Goal: Task Accomplishment & Management: Manage account settings

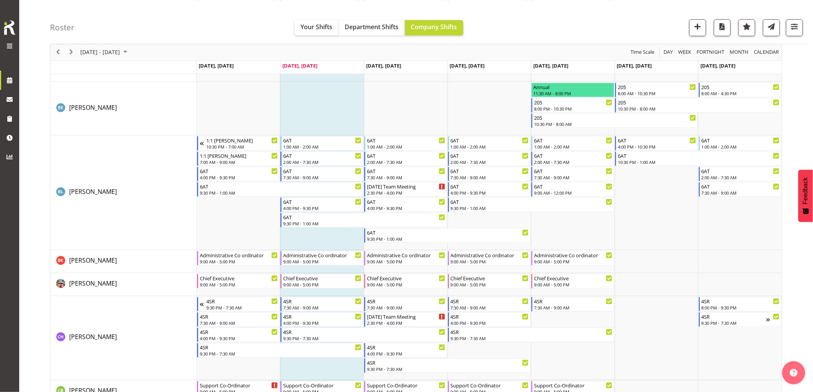
scroll to position [555, 0]
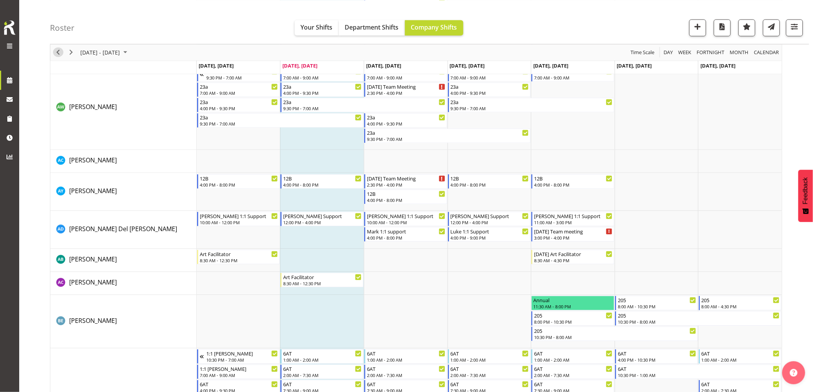
drag, startPoint x: 60, startPoint y: 50, endPoint x: 465, endPoint y: 159, distance: 419.6
click at [59, 51] on span "Previous" at bounding box center [57, 53] width 9 height 10
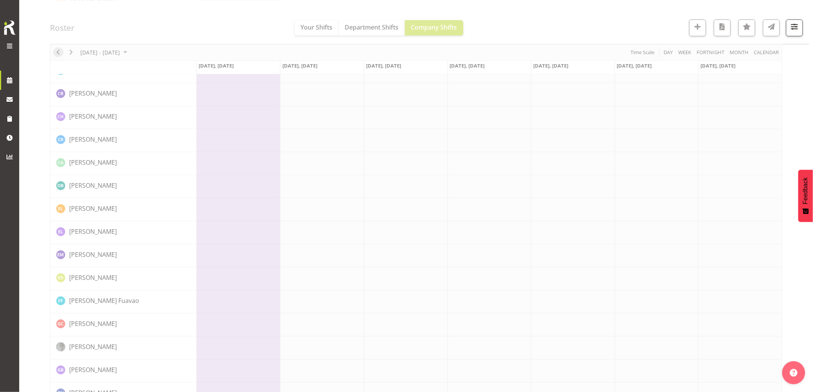
scroll to position [0, 0]
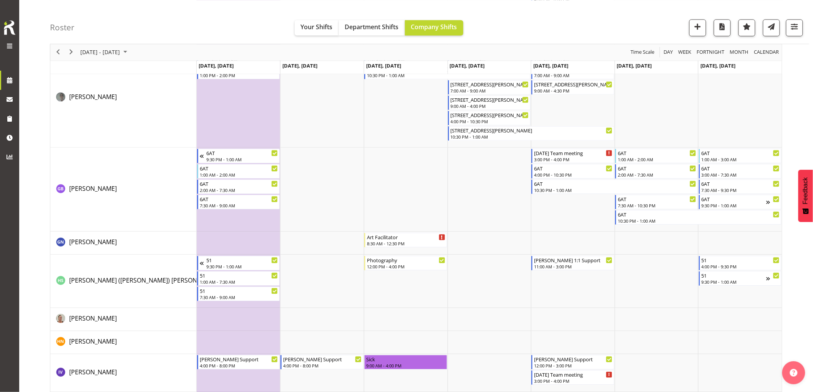
scroll to position [1836, 0]
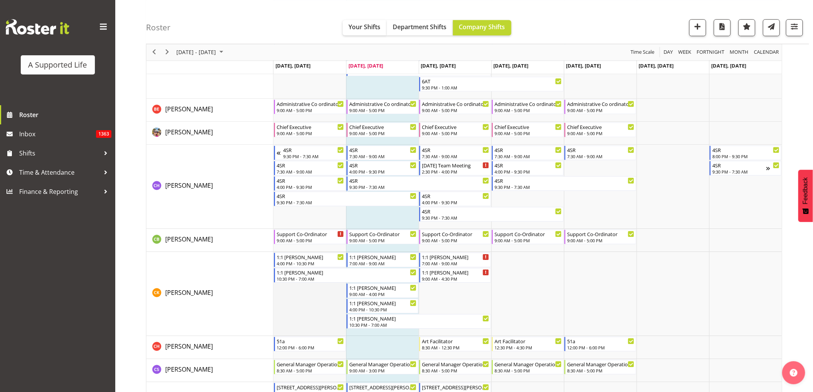
scroll to position [1024, 0]
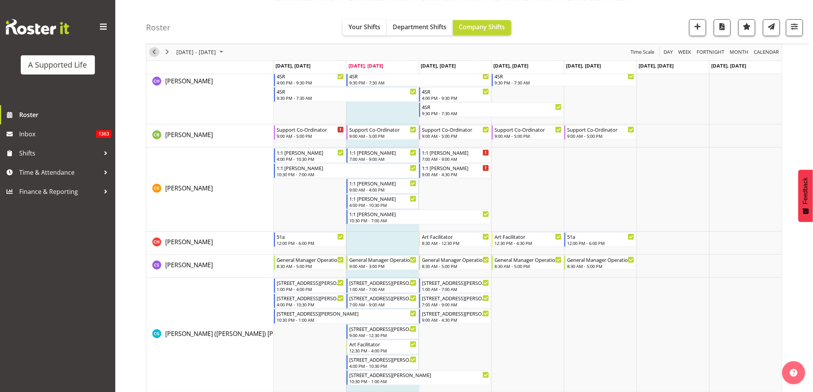
click at [156, 51] on span "Previous" at bounding box center [153, 53] width 9 height 10
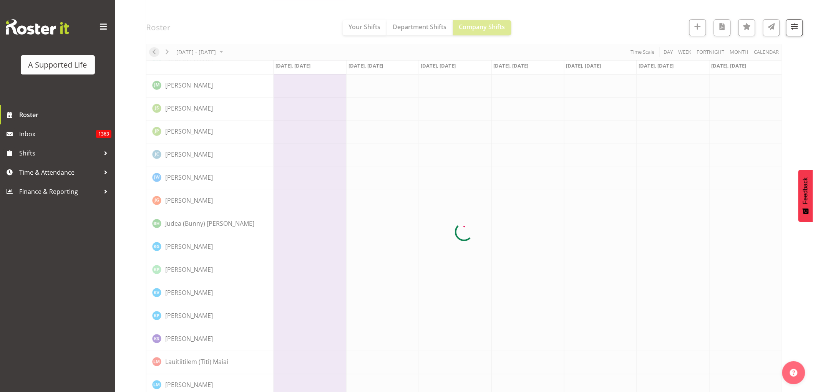
scroll to position [0, 0]
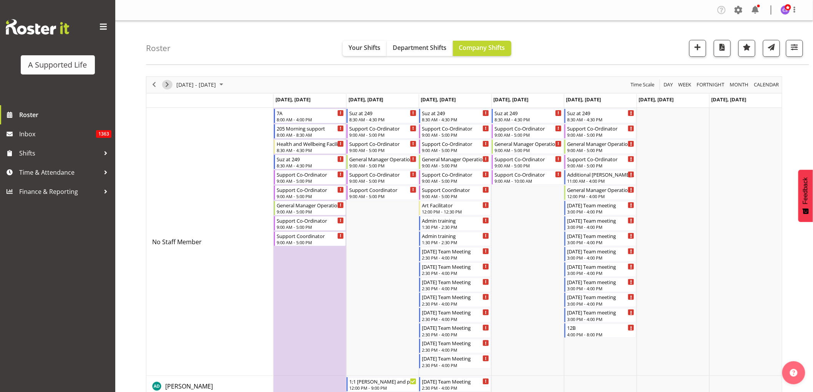
click at [167, 89] on span "Next" at bounding box center [167, 85] width 9 height 10
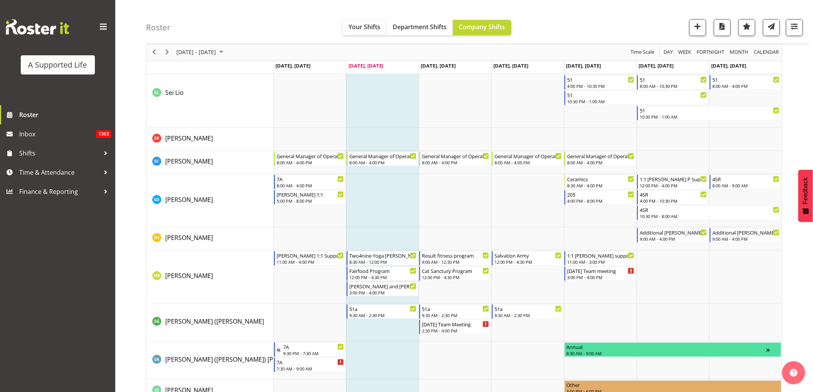
scroll to position [3799, 0]
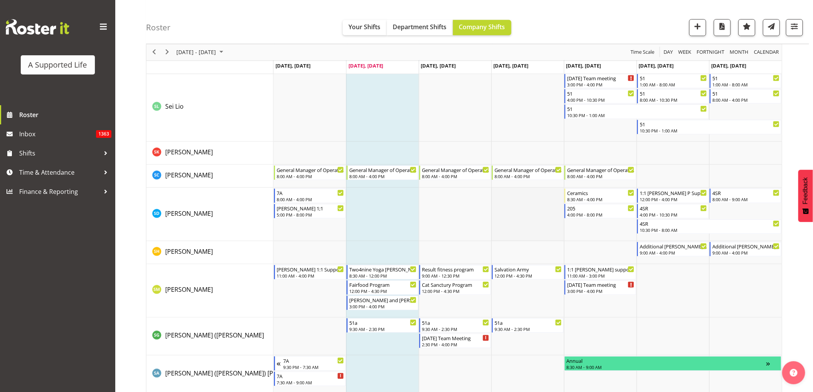
click at [517, 195] on td "Timeline Week of September 30, 2025" at bounding box center [527, 214] width 73 height 53
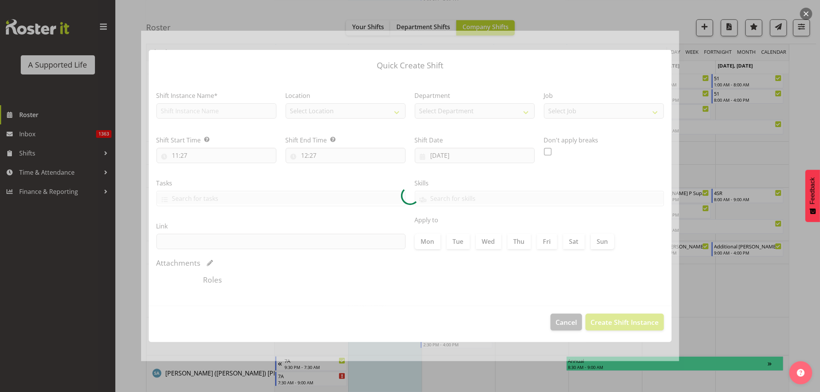
type input "[DATE]"
checkbox input "true"
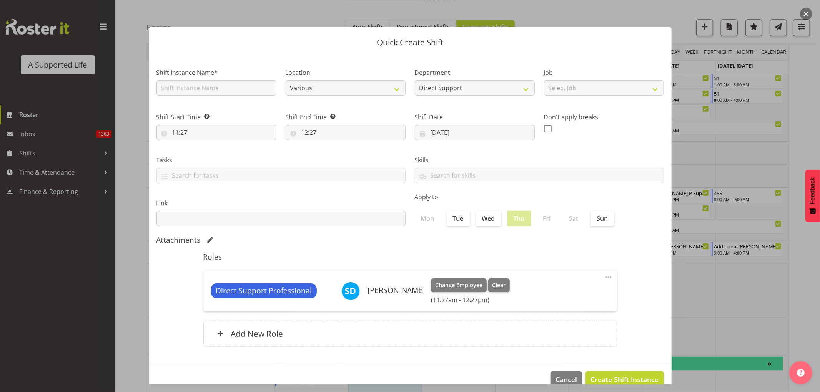
click at [729, 155] on div at bounding box center [410, 196] width 820 height 392
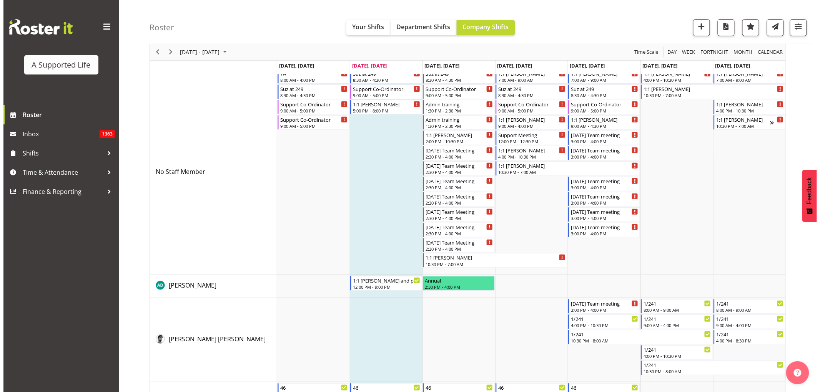
scroll to position [0, 0]
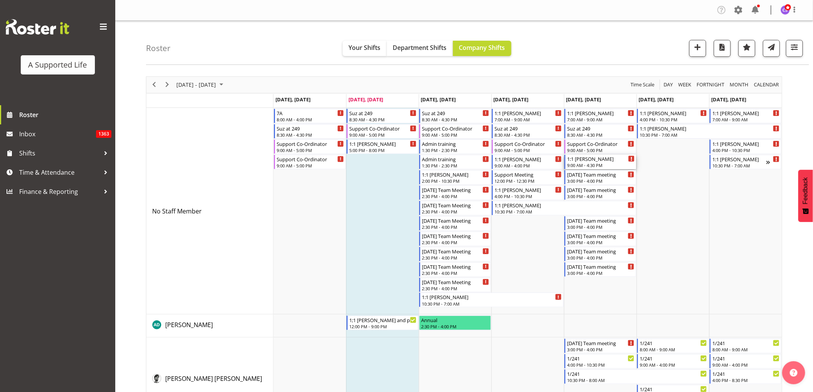
click at [604, 163] on div "9:00 AM - 4:30 PM" at bounding box center [601, 165] width 68 height 6
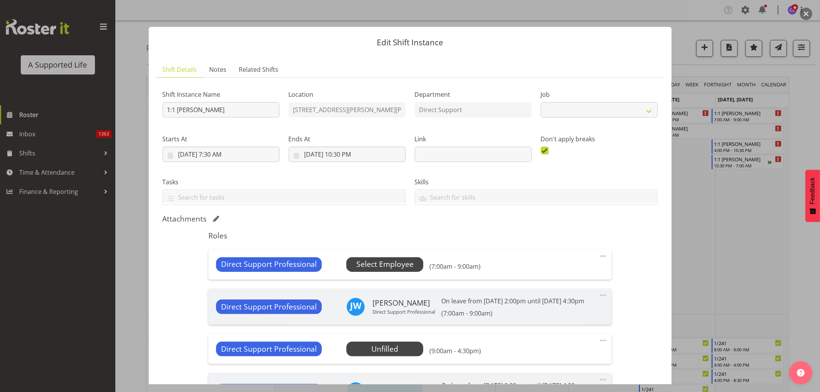
select select "4112"
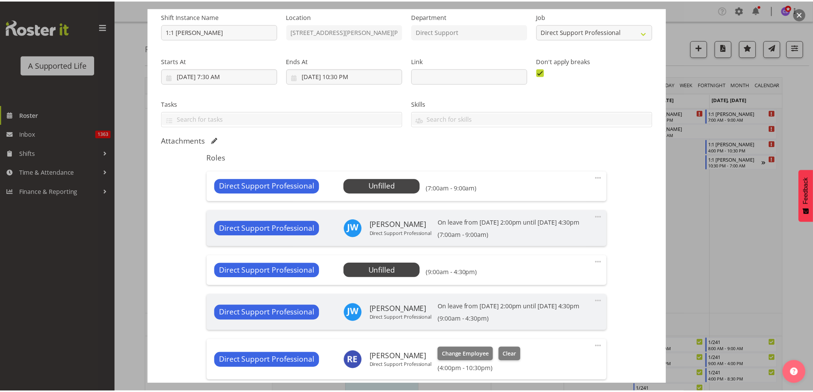
scroll to position [85, 0]
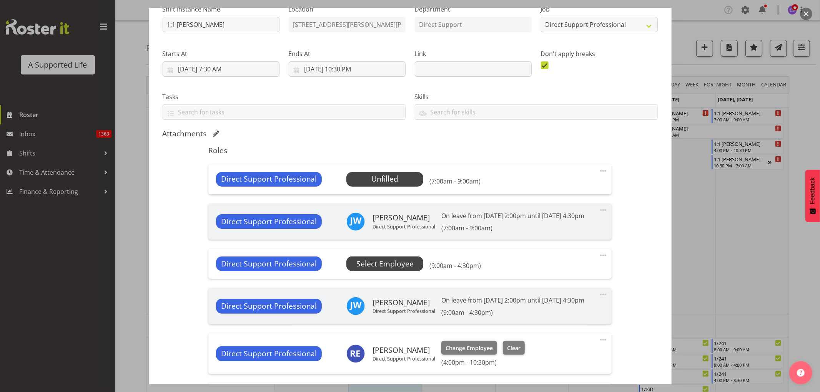
click at [383, 263] on span "Select Employee" at bounding box center [384, 264] width 57 height 11
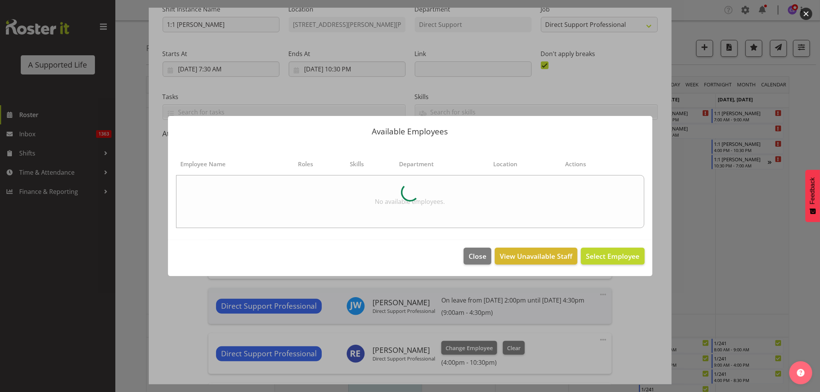
click at [742, 257] on div at bounding box center [410, 196] width 820 height 392
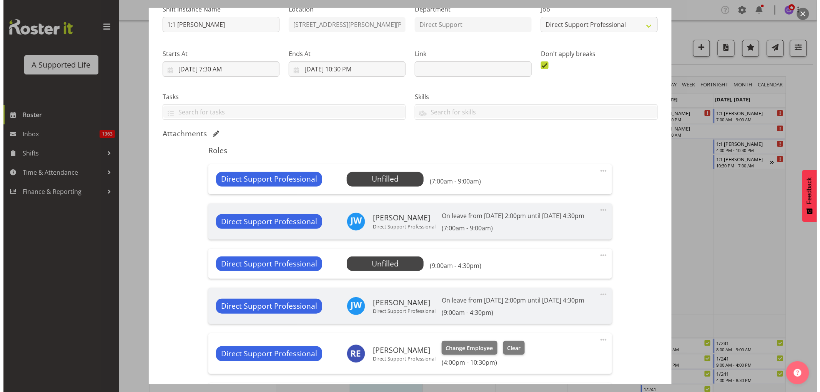
scroll to position [0, 0]
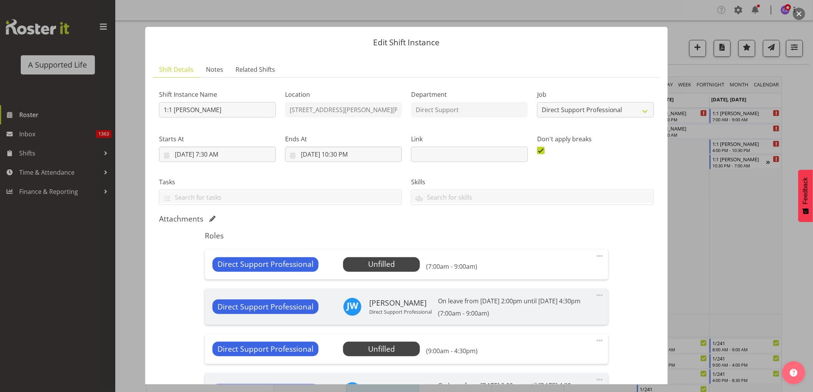
click at [725, 256] on div at bounding box center [406, 196] width 813 height 392
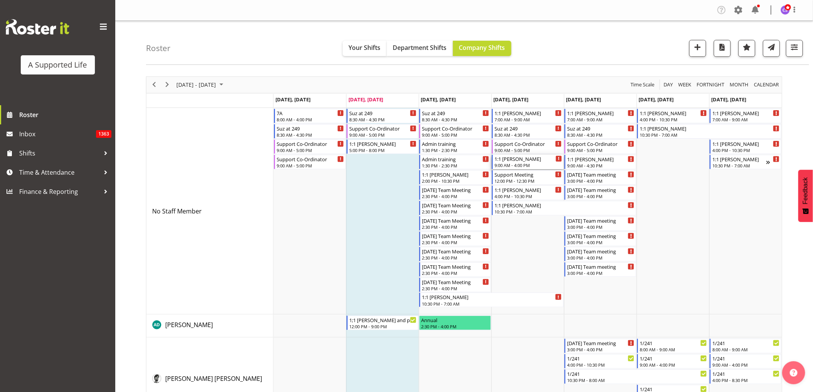
click at [523, 163] on div "9:00 AM - 4:00 PM" at bounding box center [529, 165] width 68 height 6
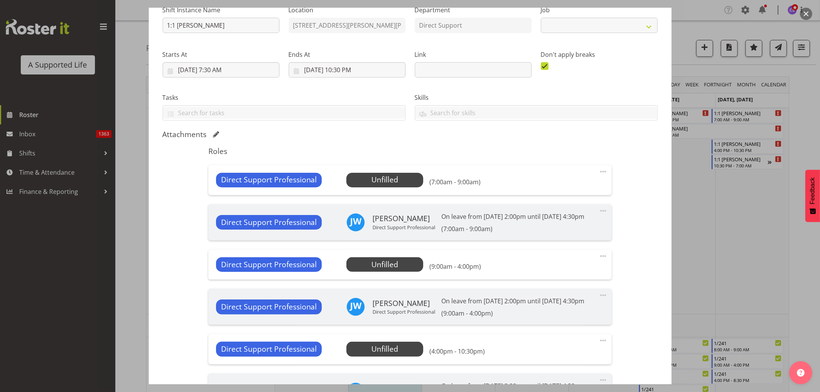
select select "4112"
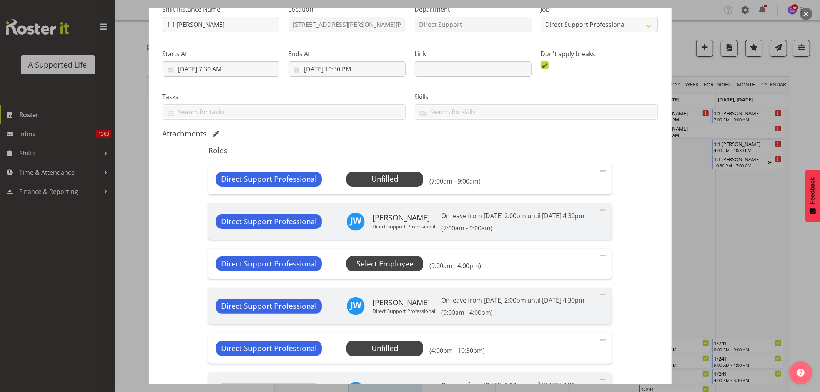
click at [387, 264] on span "Select Employee" at bounding box center [384, 264] width 57 height 11
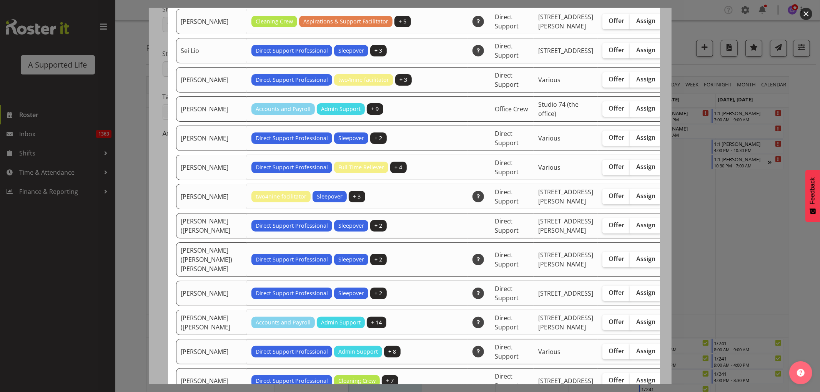
scroll to position [2177, 0]
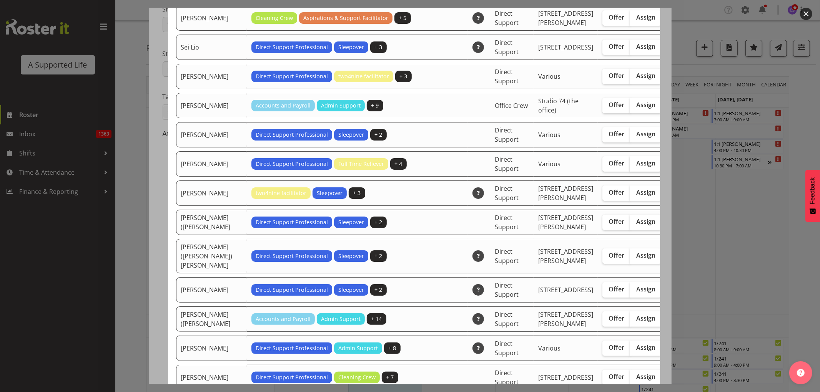
click at [636, 167] on span "Assign" at bounding box center [645, 163] width 19 height 8
click at [630, 166] on input "Assign" at bounding box center [632, 163] width 5 height 5
checkbox input "true"
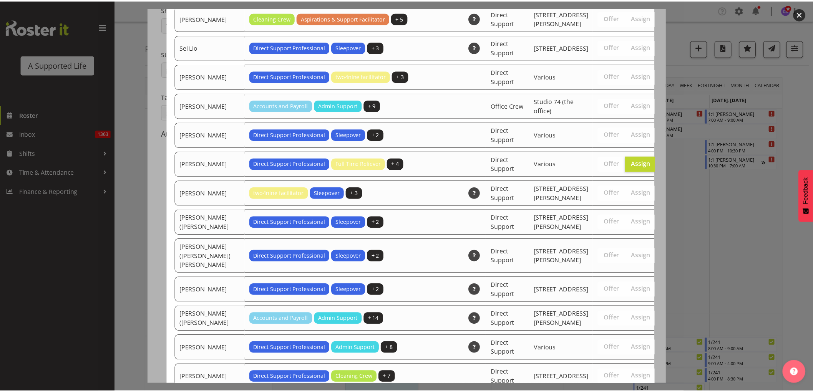
scroll to position [2545, 0]
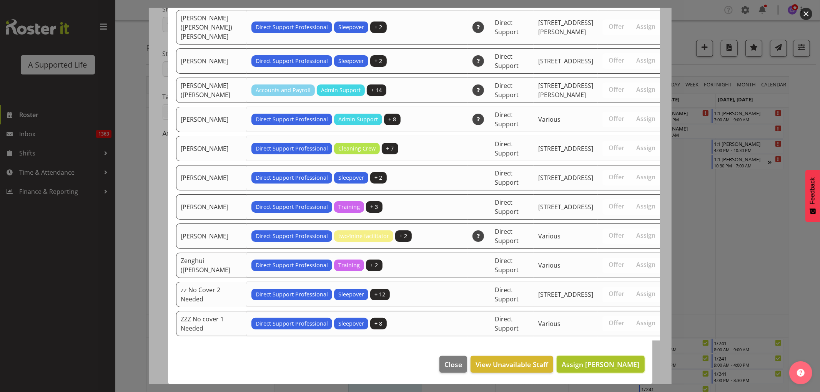
click at [604, 366] on span "Assign [PERSON_NAME]" at bounding box center [600, 364] width 78 height 9
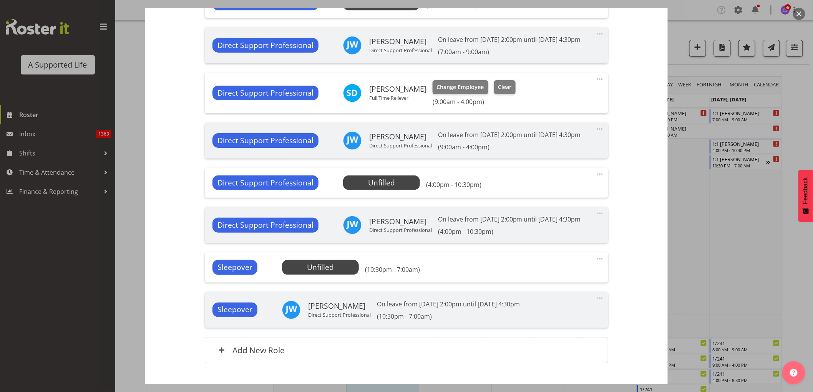
scroll to position [309, 0]
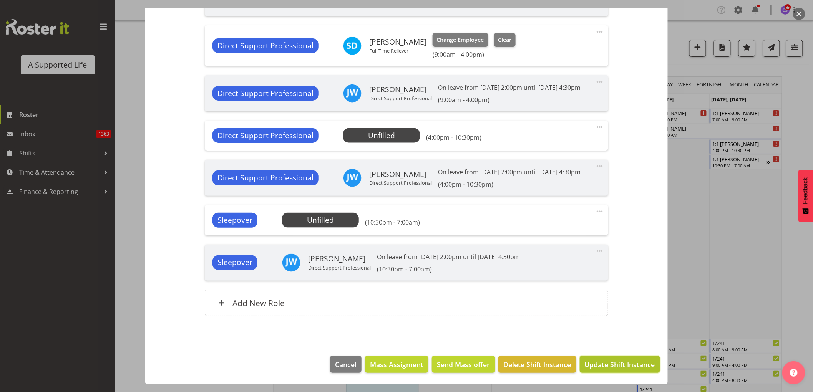
click at [608, 367] on span "Update Shift Instance" at bounding box center [620, 365] width 70 height 10
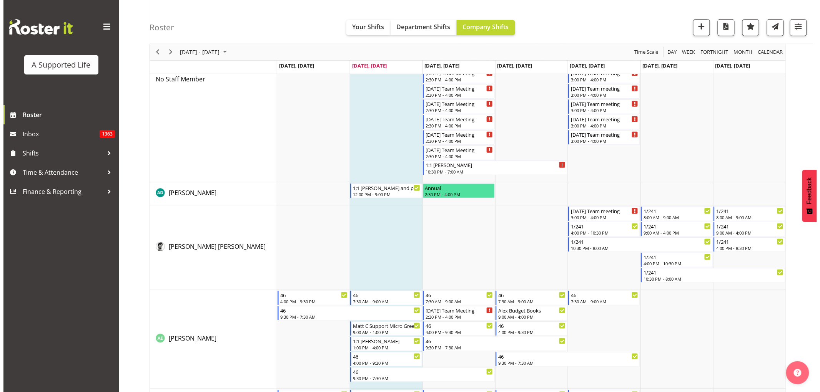
scroll to position [0, 0]
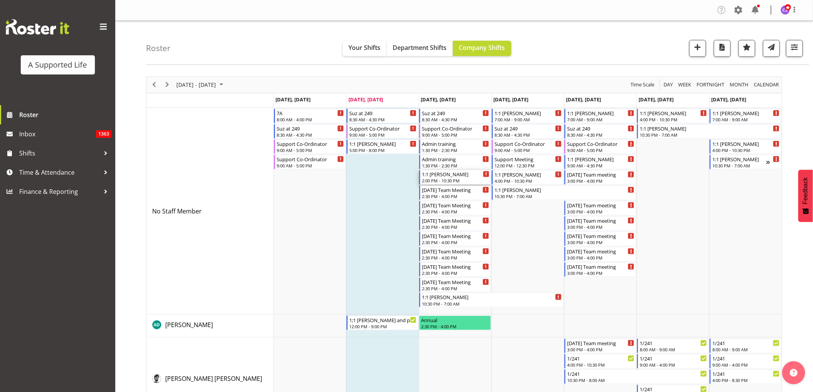
click at [466, 177] on div "1:1 [PERSON_NAME]" at bounding box center [456, 174] width 68 height 8
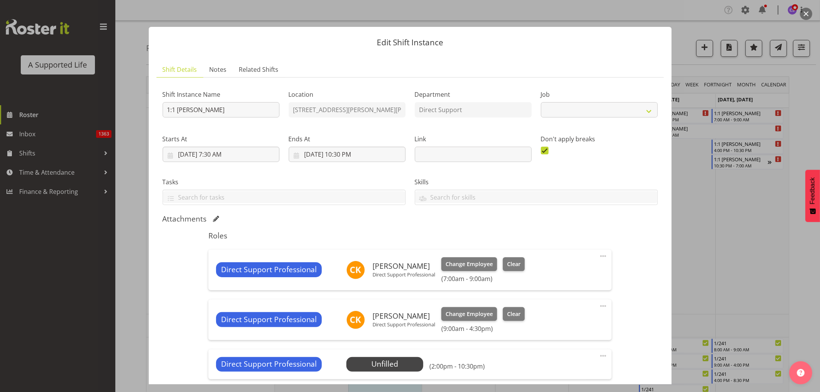
select select "4112"
click at [382, 368] on span "Select Employee" at bounding box center [384, 364] width 57 height 11
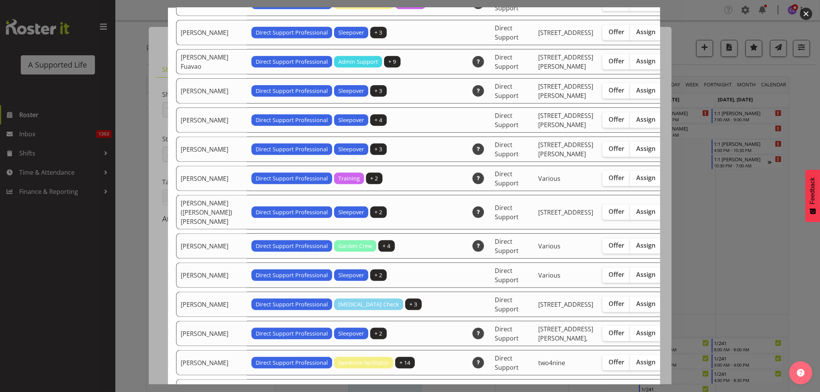
scroll to position [811, 0]
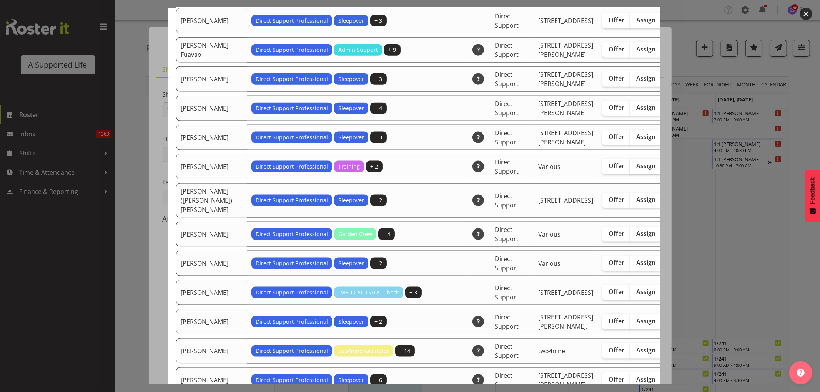
click at [630, 174] on label "Assign" at bounding box center [646, 166] width 32 height 15
click at [630, 169] on input "Assign" at bounding box center [632, 166] width 5 height 5
checkbox input "true"
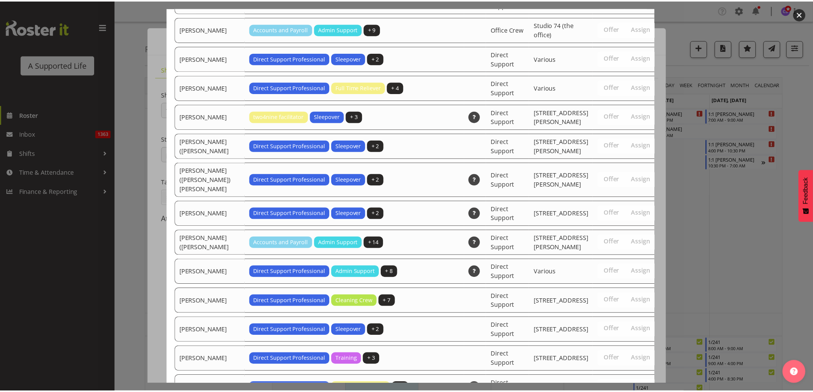
scroll to position [2498, 0]
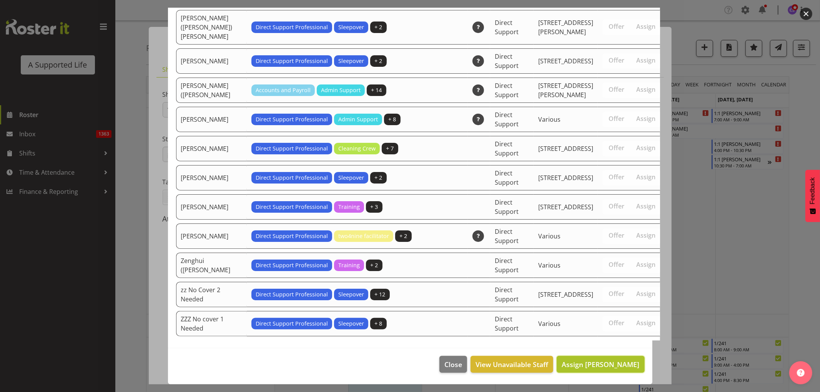
click at [614, 365] on span "Assign [PERSON_NAME]" at bounding box center [600, 364] width 78 height 9
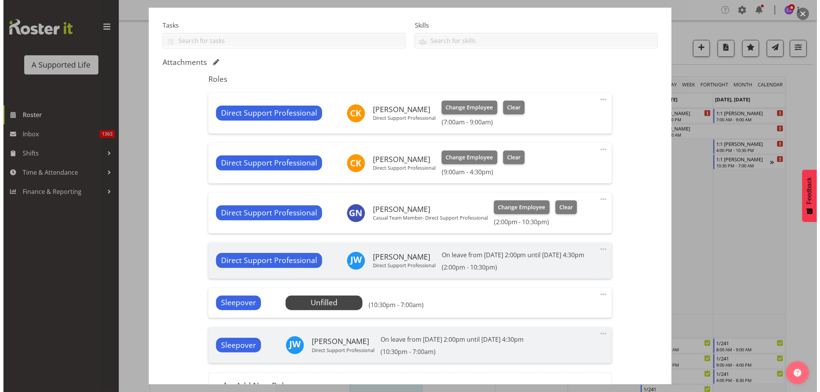
scroll to position [171, 0]
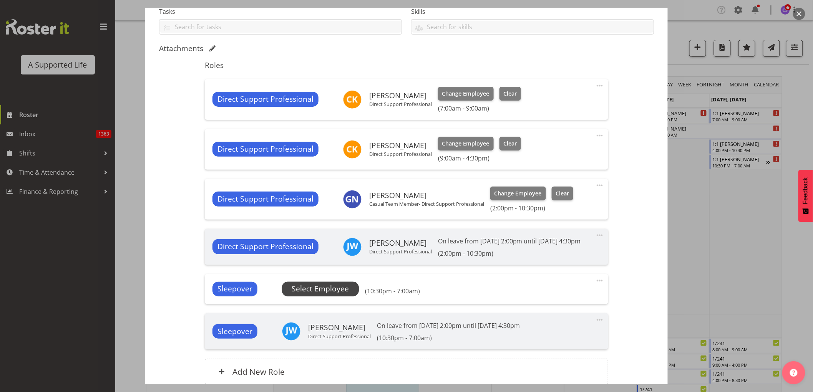
click at [325, 288] on span "Select Employee" at bounding box center [320, 289] width 57 height 11
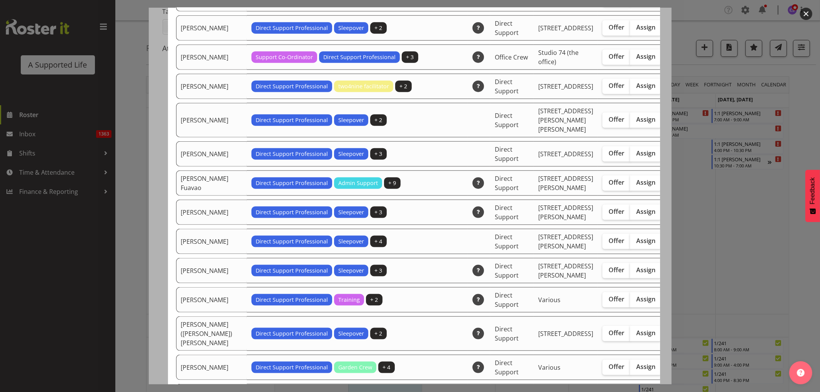
scroll to position [768, 0]
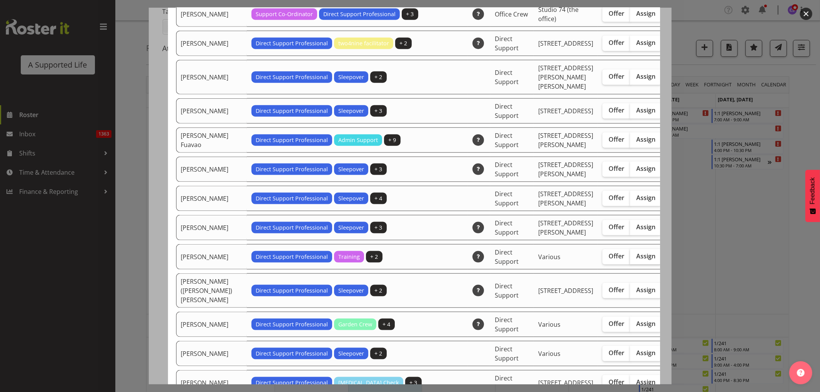
click at [636, 260] on span "Assign" at bounding box center [645, 256] width 19 height 8
click at [630, 259] on input "Assign" at bounding box center [632, 256] width 5 height 5
checkbox input "true"
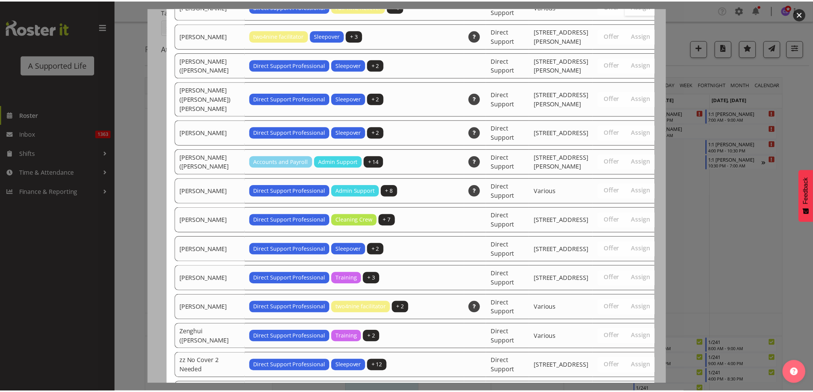
scroll to position [2516, 0]
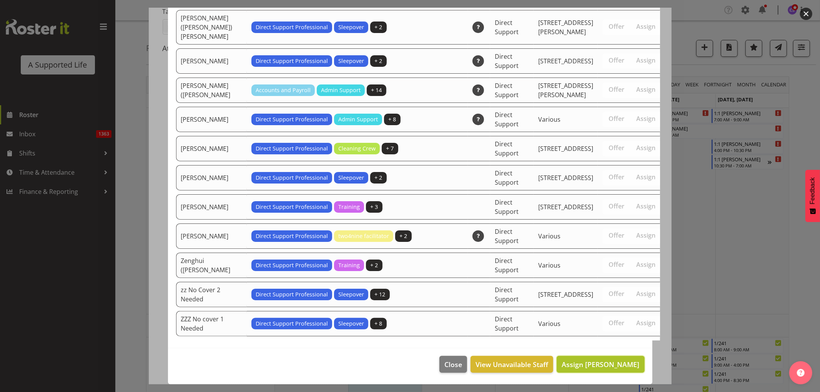
click at [608, 368] on span "Assign [PERSON_NAME]" at bounding box center [600, 364] width 78 height 9
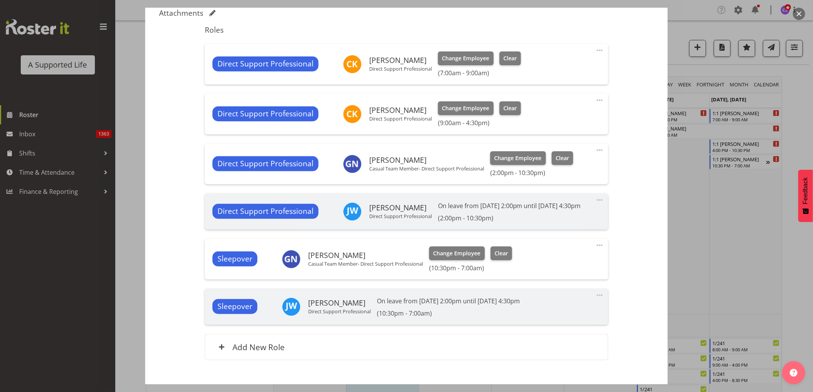
scroll to position [250, 0]
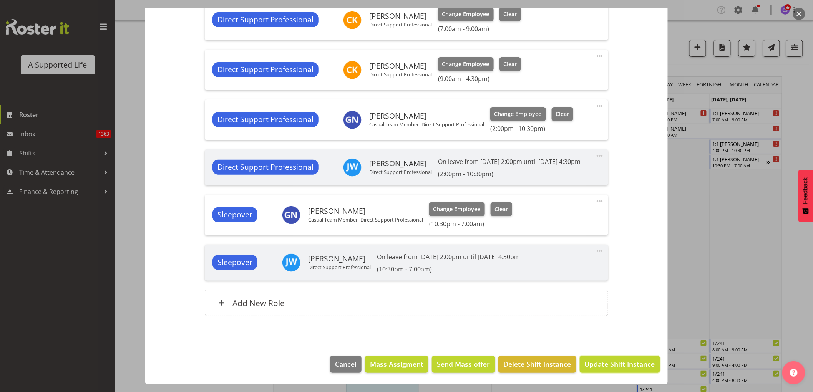
click at [644, 370] on button "Update Shift Instance" at bounding box center [620, 364] width 80 height 17
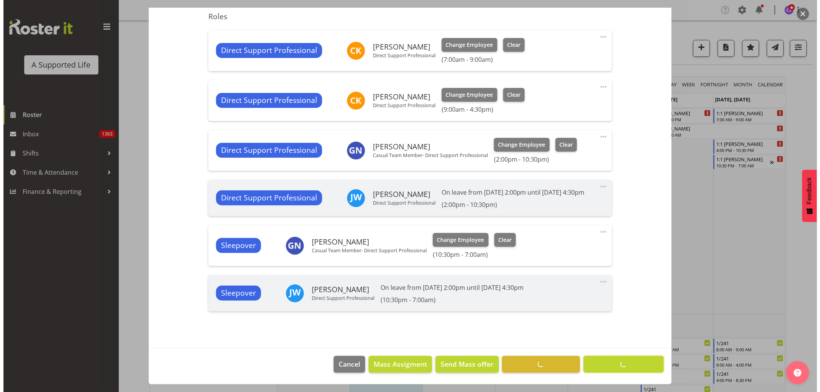
scroll to position [219, 0]
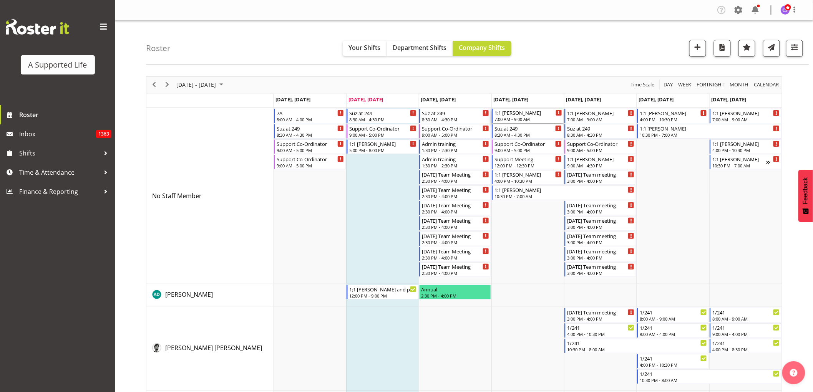
click at [525, 119] on div "7:00 AM - 9:00 AM" at bounding box center [529, 119] width 68 height 6
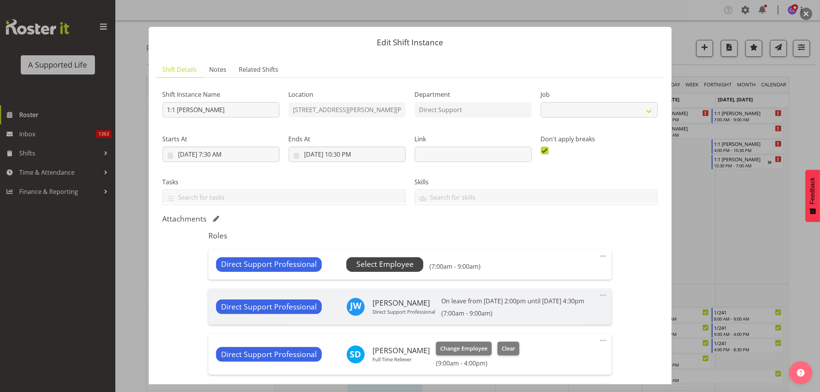
select select "4112"
click at [385, 265] on span "Select Employee" at bounding box center [384, 264] width 57 height 11
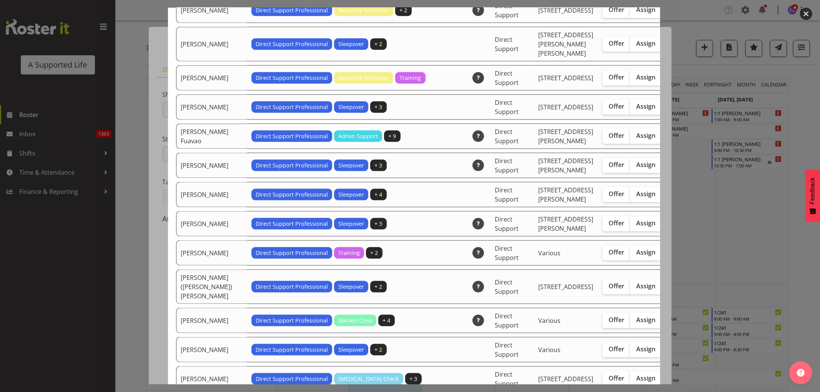
scroll to position [811, 0]
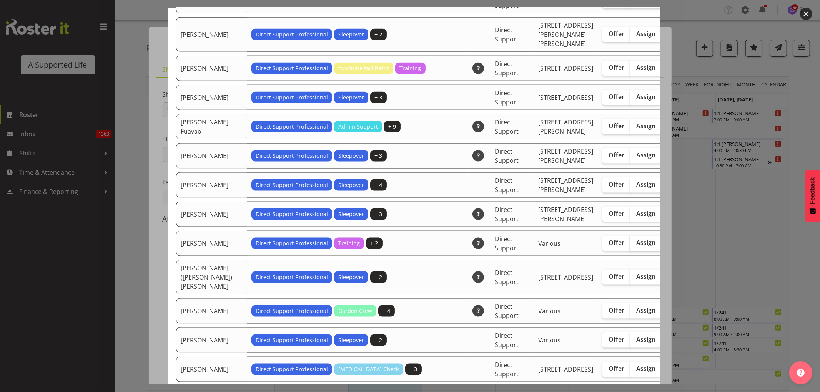
click at [636, 247] on span "Assign" at bounding box center [645, 243] width 19 height 8
click at [630, 246] on input "Assign" at bounding box center [632, 243] width 5 height 5
checkbox input "true"
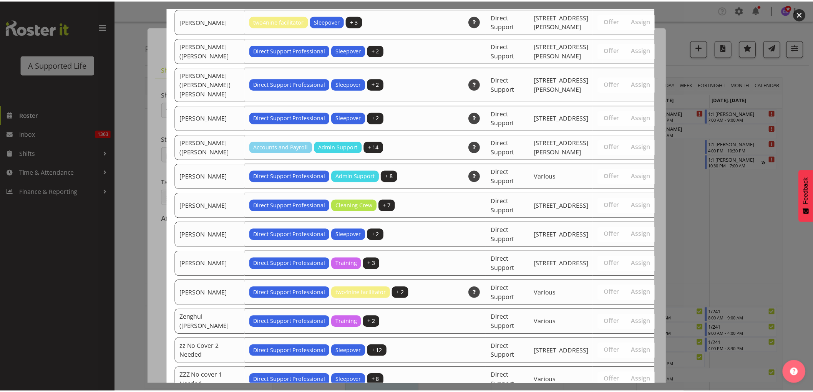
scroll to position [2545, 0]
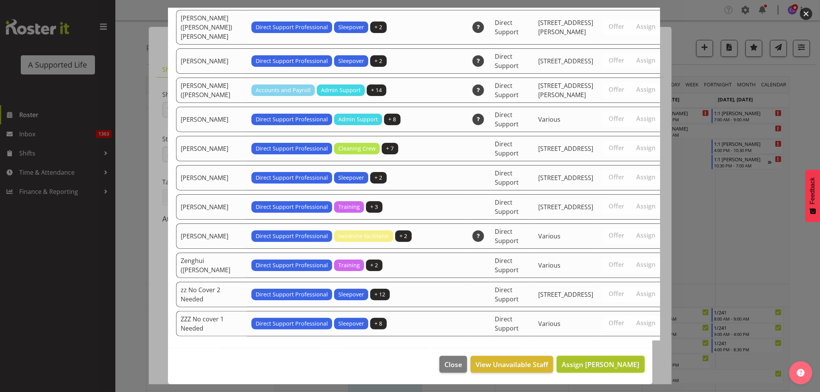
click at [623, 364] on span "Assign [PERSON_NAME]" at bounding box center [600, 364] width 78 height 9
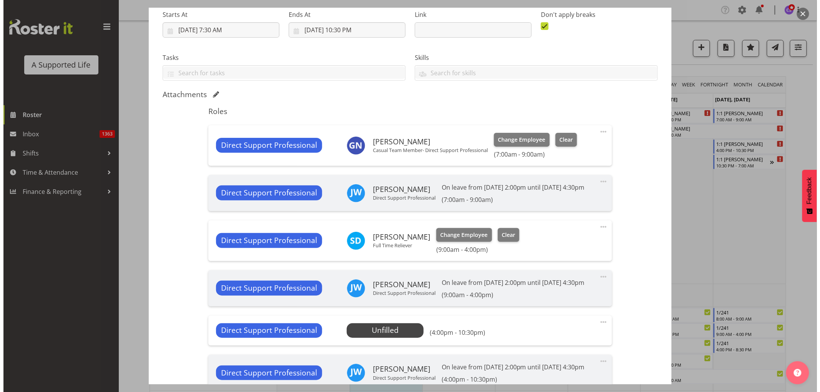
scroll to position [171, 0]
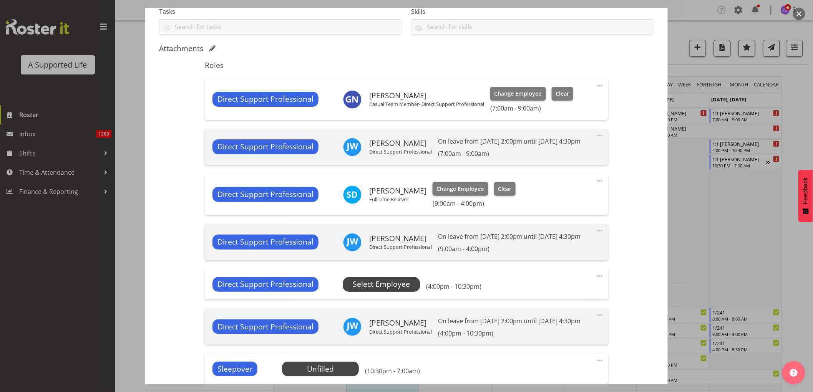
click at [381, 285] on span "Select Employee" at bounding box center [381, 284] width 57 height 11
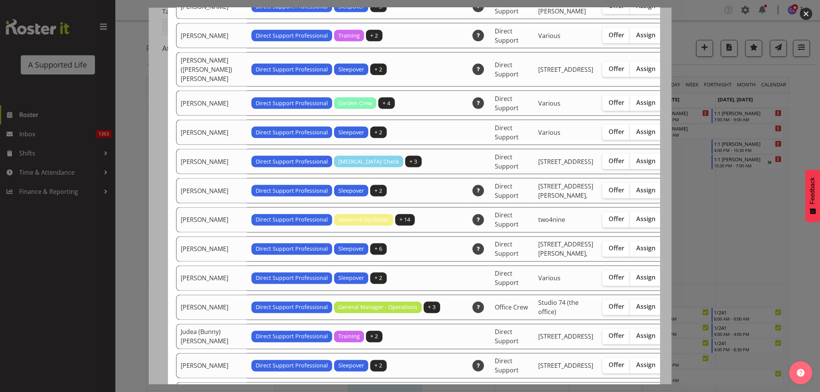
scroll to position [1024, 0]
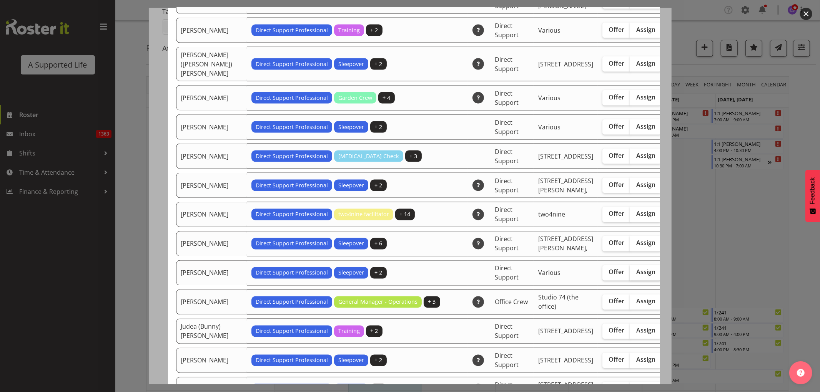
click at [636, 276] on span "Assign" at bounding box center [645, 273] width 19 height 8
click at [630, 275] on input "Assign" at bounding box center [632, 272] width 5 height 5
checkbox input "true"
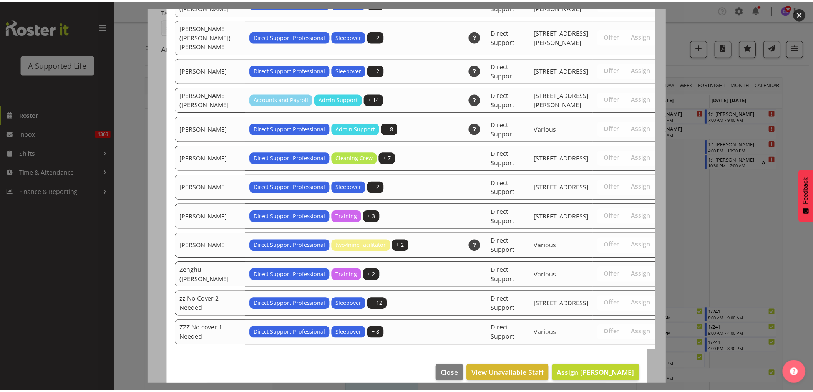
scroll to position [2545, 0]
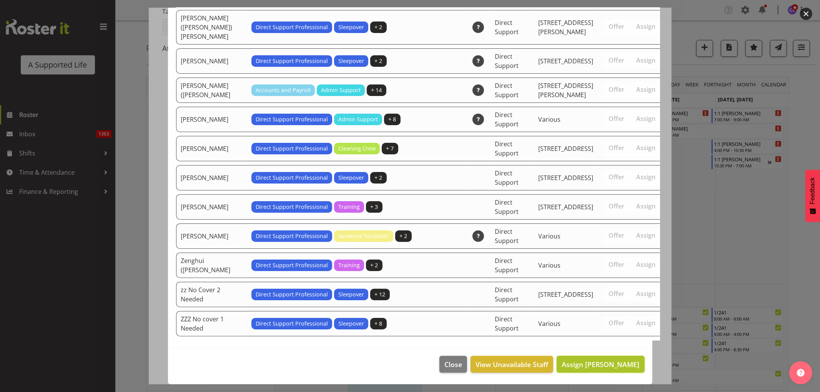
click at [605, 366] on span "Assign [PERSON_NAME]" at bounding box center [600, 364] width 78 height 9
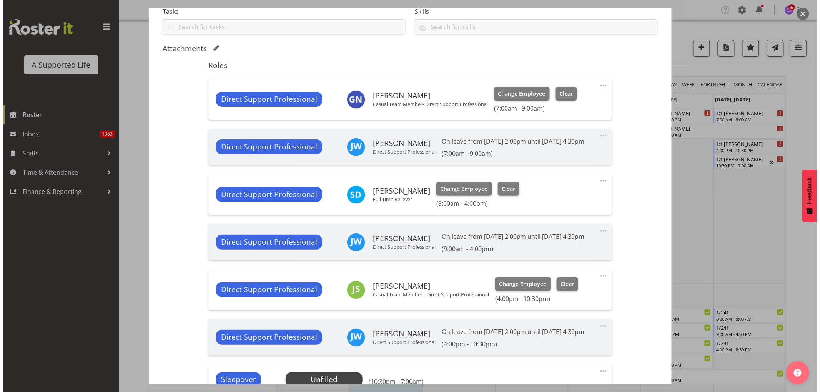
scroll to position [256, 0]
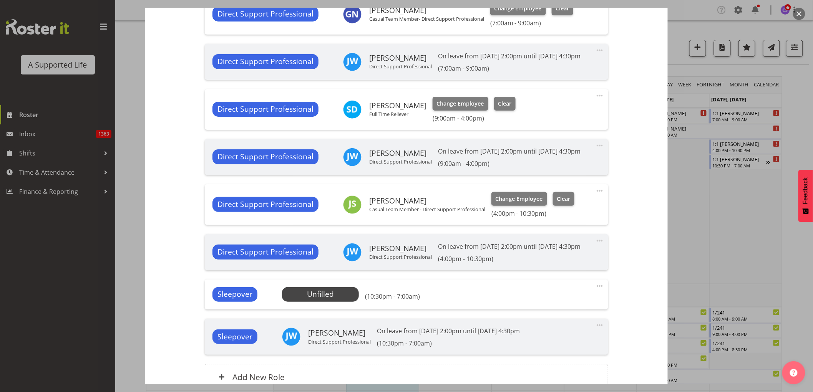
click at [335, 302] on div "Sleepover Unfilled Select Employee (10:30pm - 7:00am) Edit Cover Role Delete" at bounding box center [406, 295] width 403 height 30
click at [321, 286] on div "Sleepover Unfilled Select Employee (10:30pm - 7:00am) Edit Cover Role Delete" at bounding box center [406, 295] width 403 height 30
click at [319, 295] on span "Select Employee" at bounding box center [320, 294] width 57 height 11
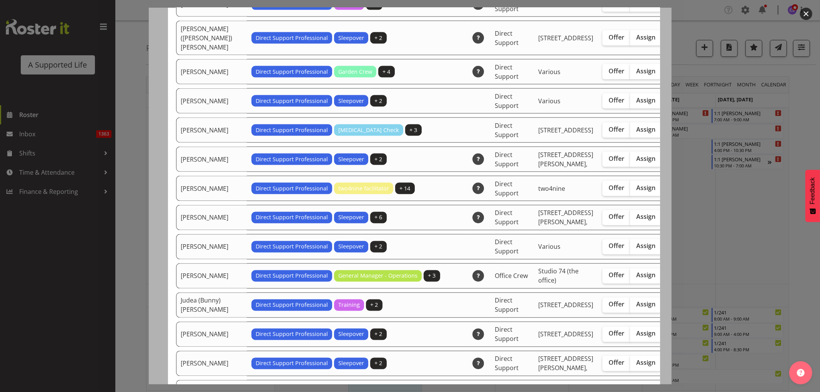
scroll to position [1024, 0]
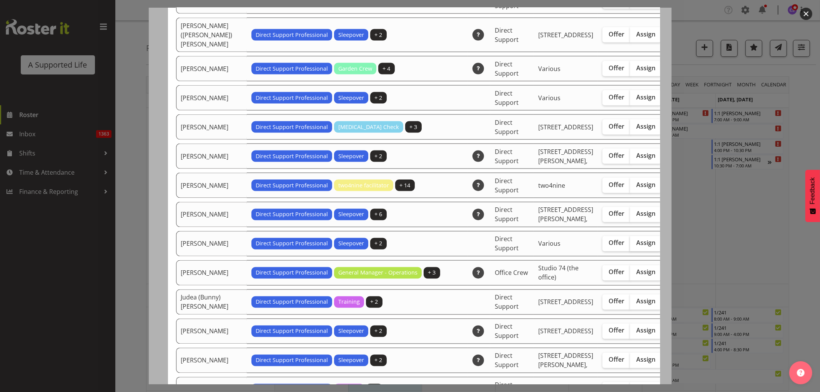
click at [630, 252] on label "Assign" at bounding box center [646, 243] width 32 height 15
click at [630, 246] on input "Assign" at bounding box center [632, 243] width 5 height 5
checkbox input "true"
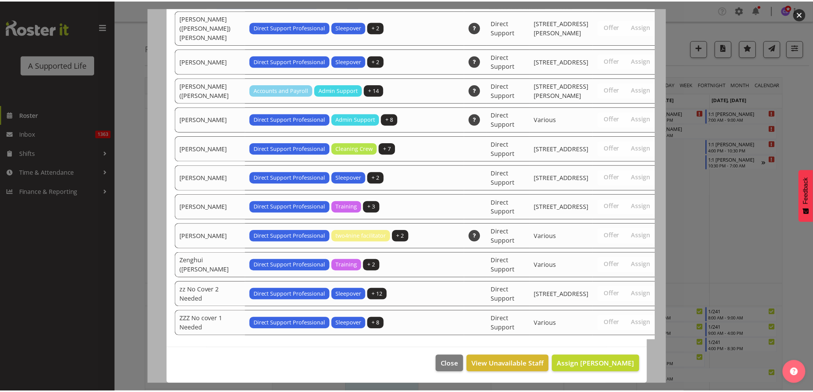
scroll to position [2516, 0]
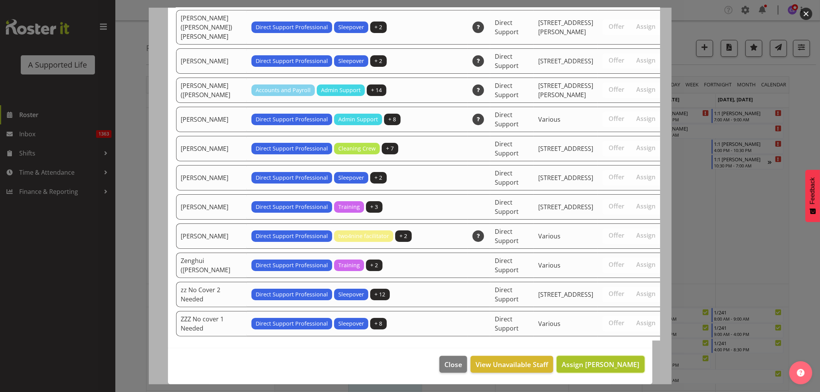
click at [614, 362] on span "Assign [PERSON_NAME]" at bounding box center [600, 364] width 78 height 9
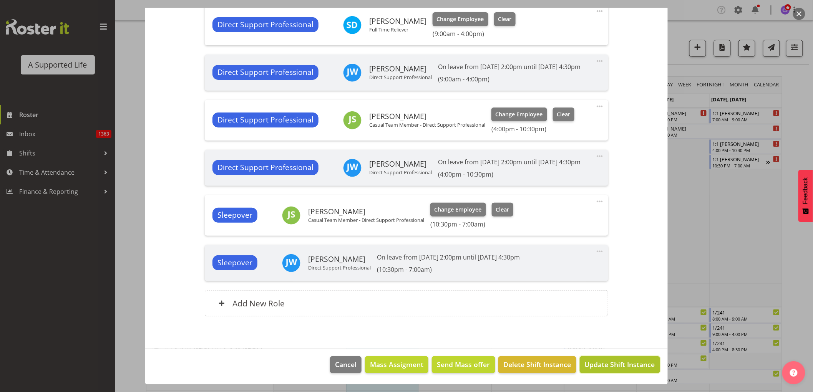
click at [630, 366] on span "Update Shift Instance" at bounding box center [620, 365] width 70 height 10
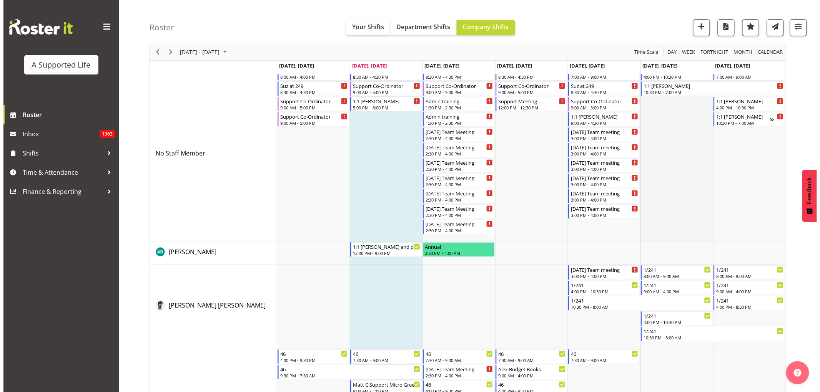
scroll to position [0, 0]
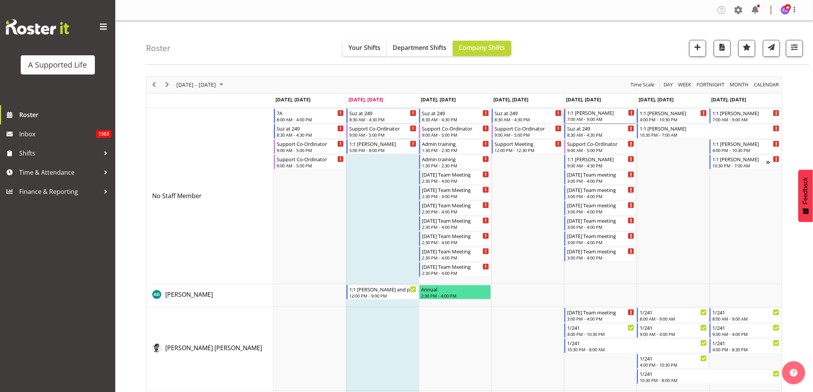
click at [600, 117] on div "7:00 AM - 9:00 AM" at bounding box center [601, 119] width 68 height 6
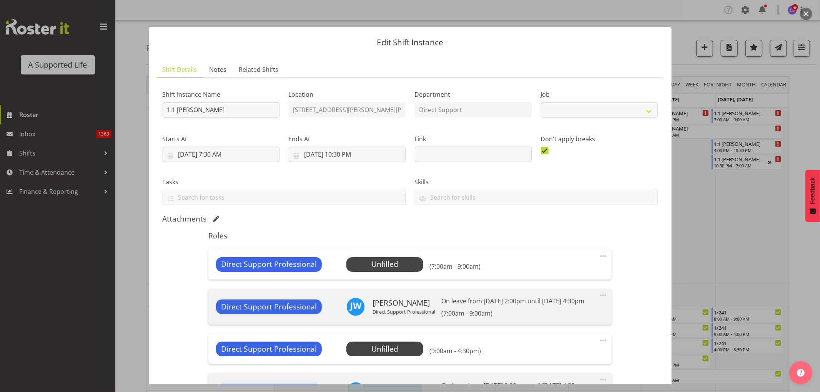
select select "4112"
click at [390, 262] on span "Select Employee" at bounding box center [384, 264] width 57 height 11
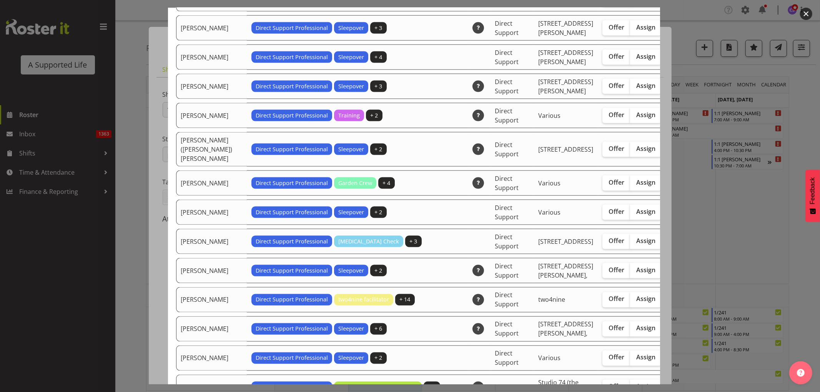
scroll to position [1067, 0]
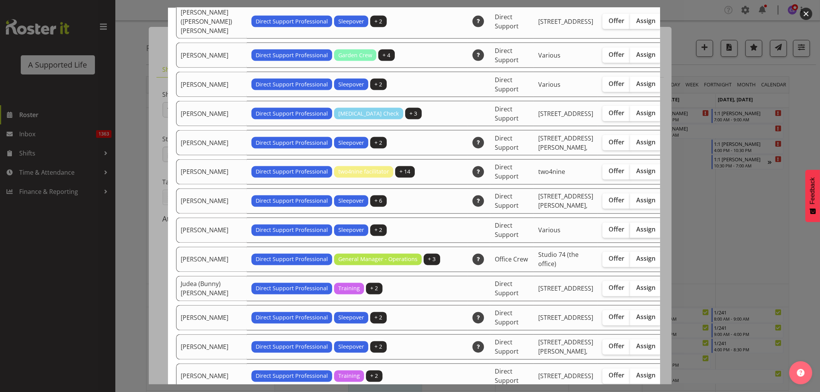
click at [636, 234] on span "Assign" at bounding box center [645, 230] width 19 height 8
click at [630, 232] on input "Assign" at bounding box center [632, 229] width 5 height 5
checkbox input "true"
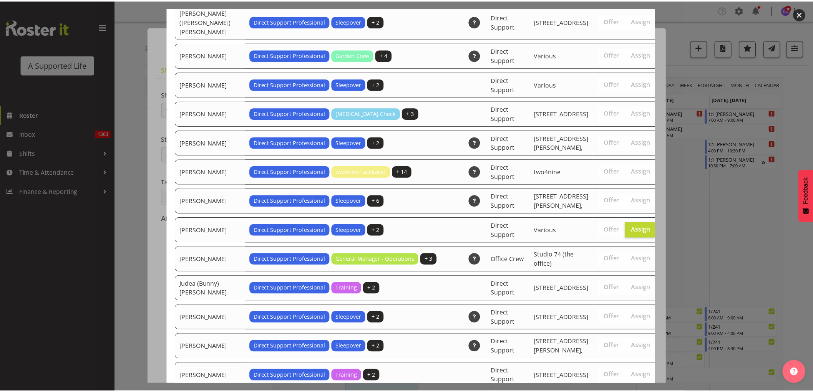
scroll to position [2545, 0]
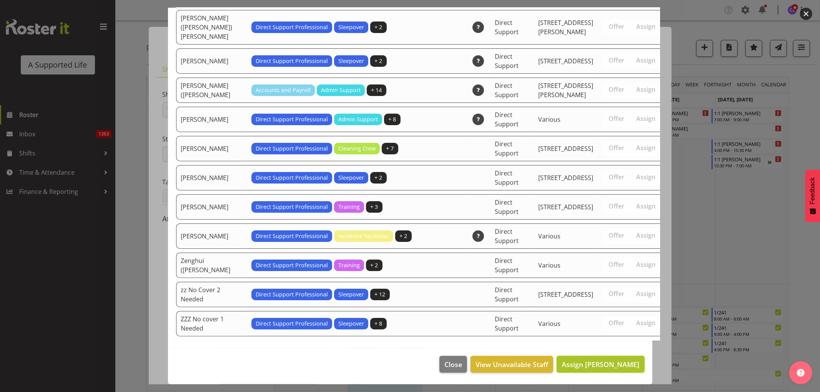
click at [610, 370] on button "Assign [PERSON_NAME]" at bounding box center [600, 364] width 88 height 17
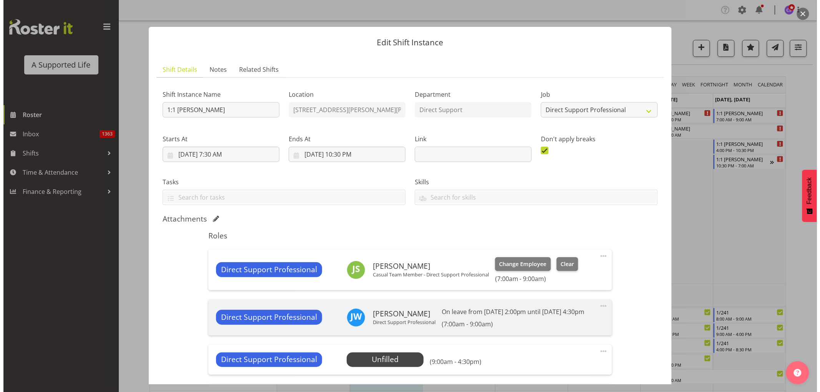
scroll to position [85, 0]
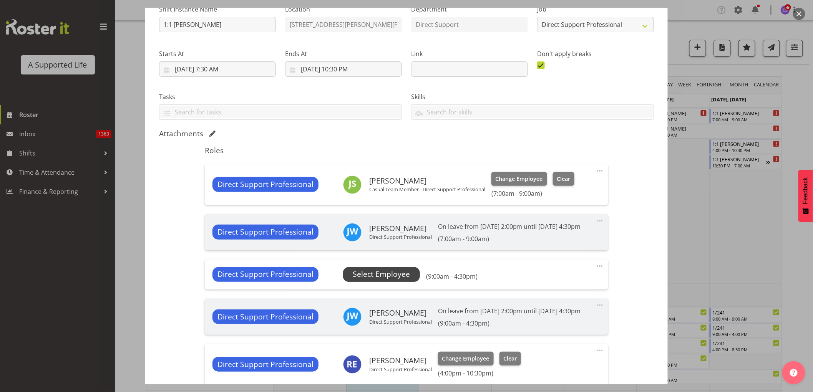
click at [378, 276] on span "Select Employee" at bounding box center [381, 274] width 57 height 11
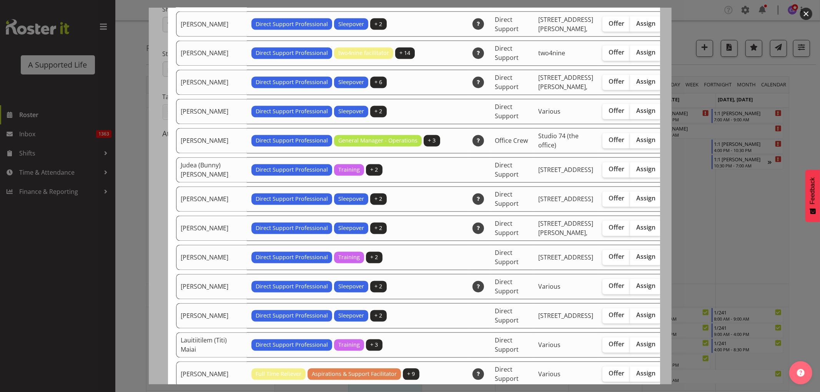
scroll to position [1195, 0]
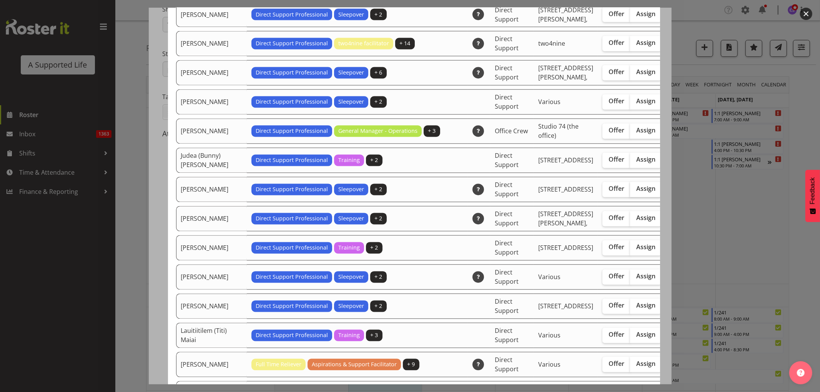
click at [636, 193] on span "Assign" at bounding box center [645, 189] width 19 height 8
click at [630, 192] on input "Assign" at bounding box center [632, 189] width 5 height 5
checkbox input "true"
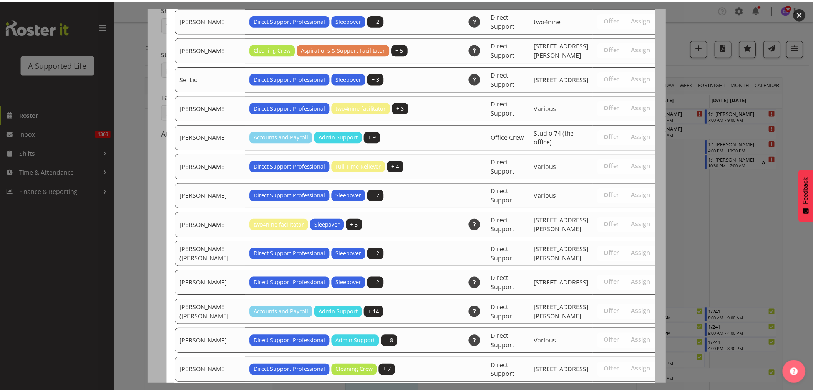
scroll to position [2536, 0]
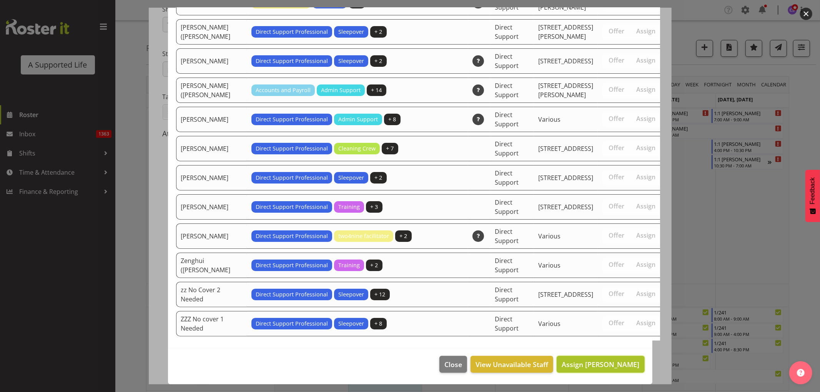
click at [625, 371] on button "Assign [PERSON_NAME]" at bounding box center [600, 364] width 88 height 17
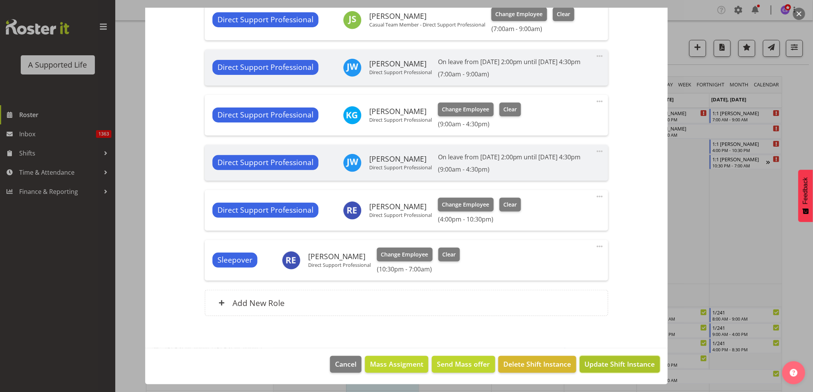
click at [620, 369] on span "Update Shift Instance" at bounding box center [620, 364] width 70 height 10
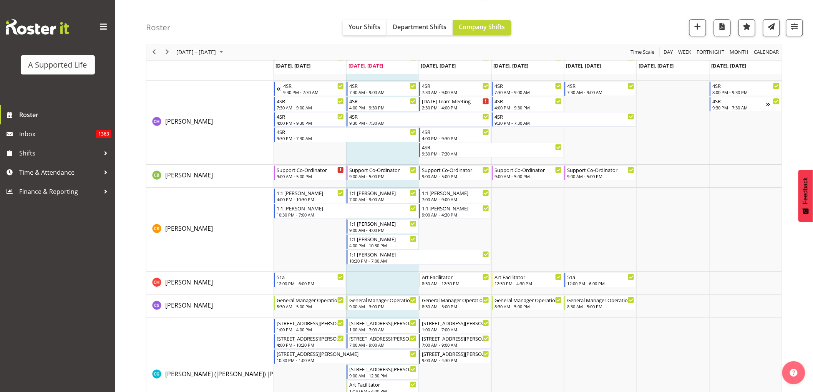
scroll to position [939, 0]
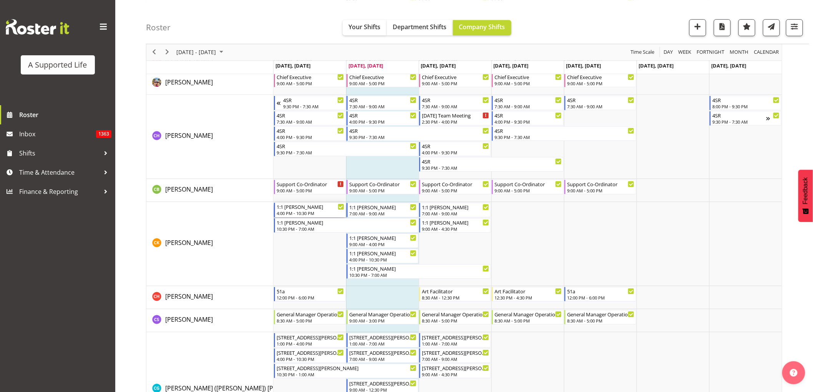
click at [304, 212] on div "4:00 PM - 10:30 PM" at bounding box center [311, 213] width 68 height 6
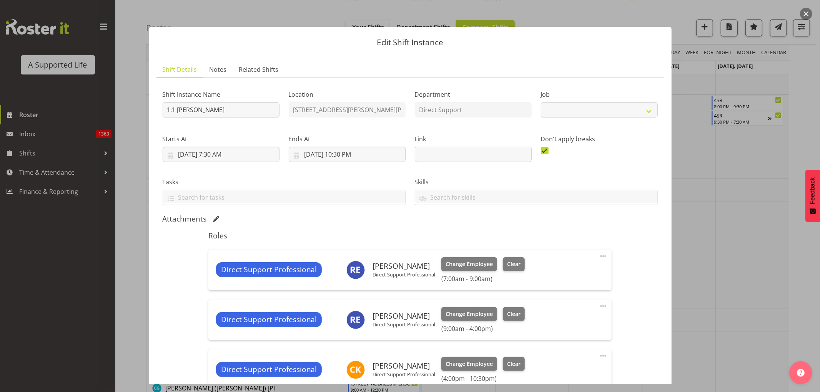
select select "4112"
click at [742, 215] on div at bounding box center [410, 196] width 820 height 392
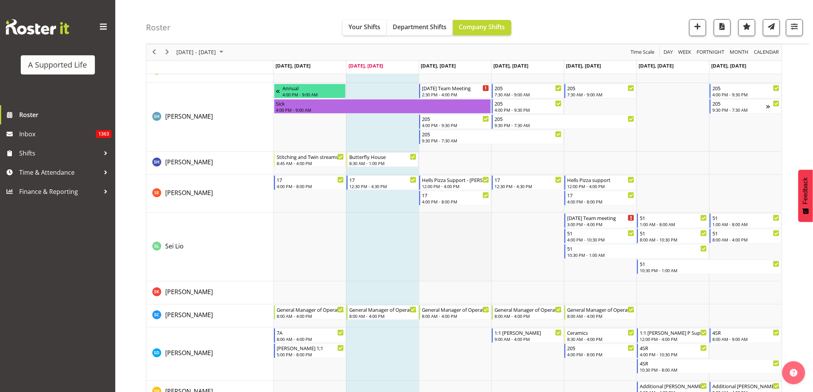
scroll to position [3757, 0]
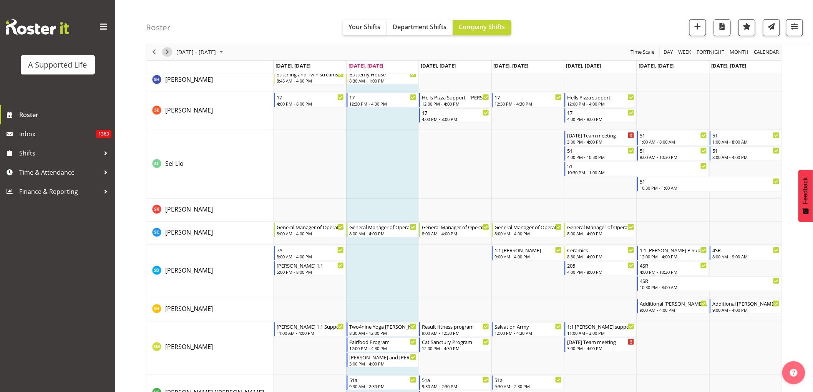
click at [166, 50] on span "Next" at bounding box center [167, 53] width 9 height 10
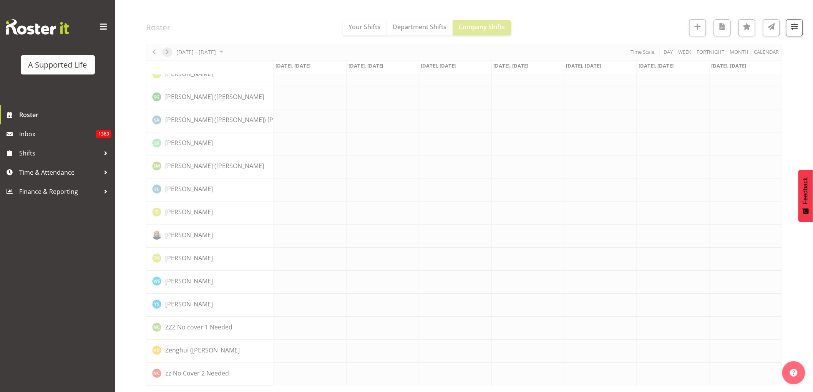
scroll to position [0, 0]
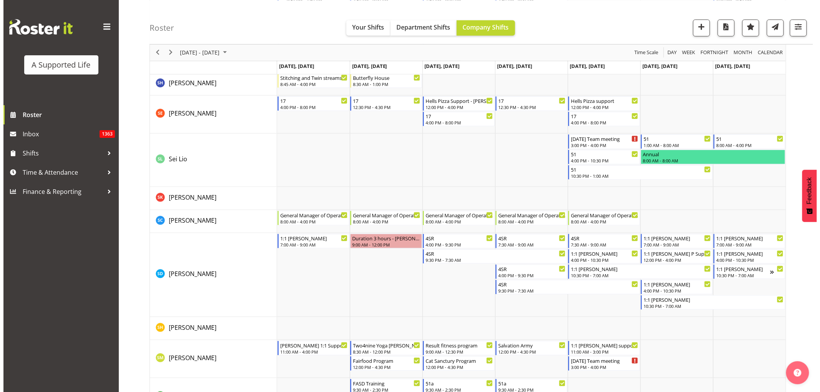
scroll to position [3902, 0]
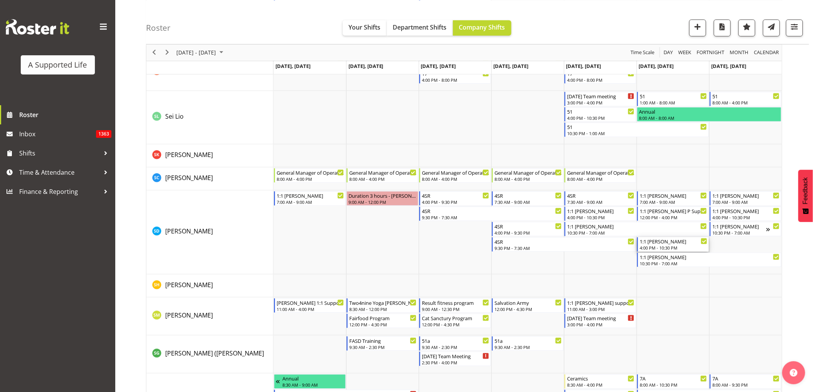
click at [668, 244] on div "1:1 Miranda 4:00 PM - 10:30 PM" at bounding box center [674, 244] width 68 height 15
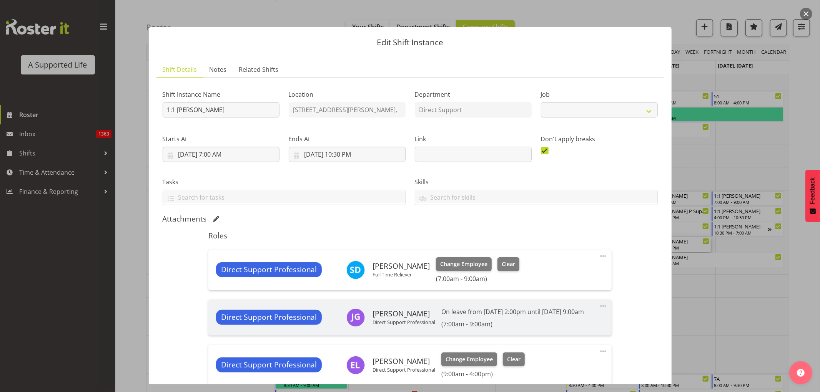
select select "4112"
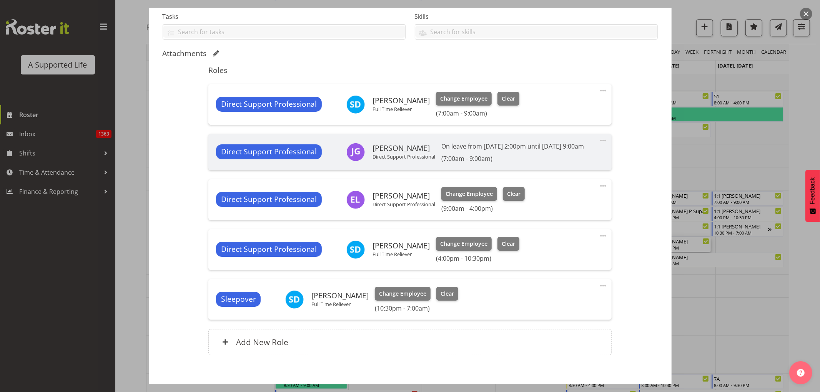
scroll to position [171, 0]
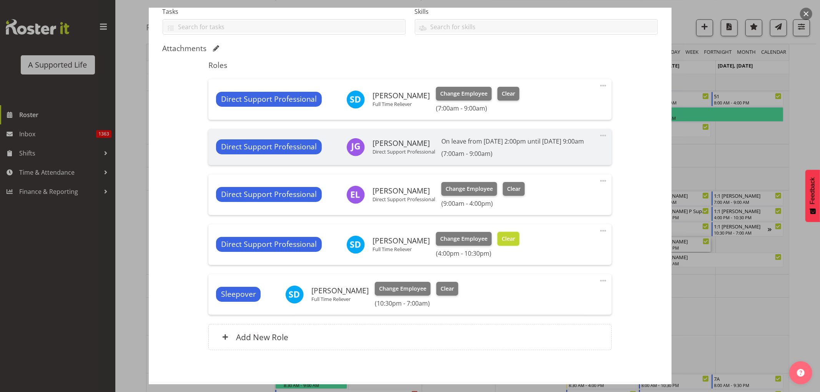
click at [504, 243] on span "Clear" at bounding box center [507, 239] width 13 height 8
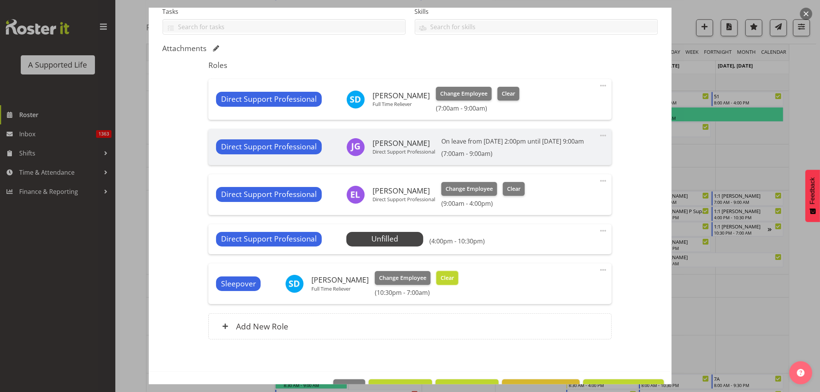
click at [446, 282] on span "Clear" at bounding box center [446, 278] width 13 height 8
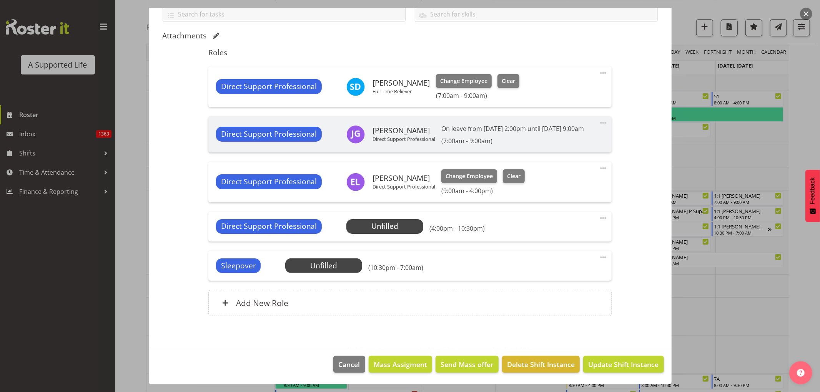
scroll to position [193, 0]
click at [618, 362] on span "Update Shift Instance" at bounding box center [623, 365] width 70 height 10
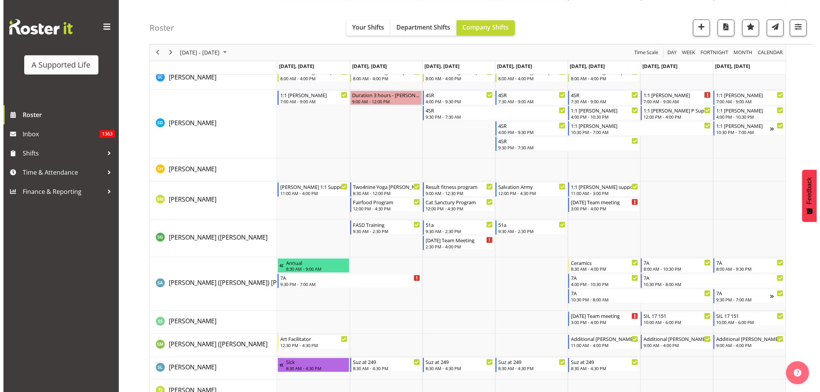
scroll to position [3948, 0]
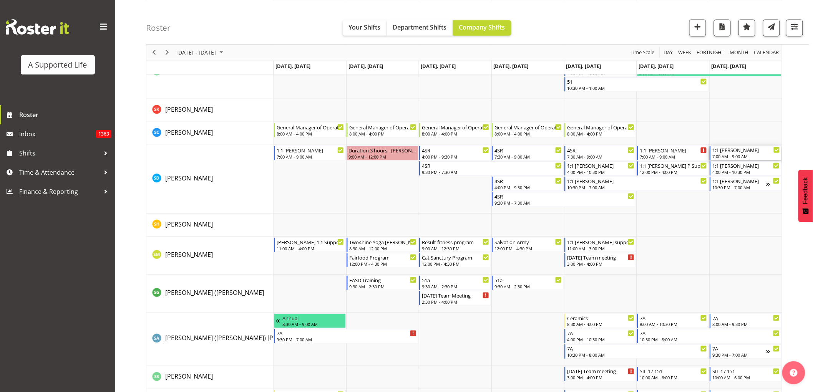
click at [747, 156] on div "7:00 AM - 9:00 AM" at bounding box center [746, 156] width 68 height 6
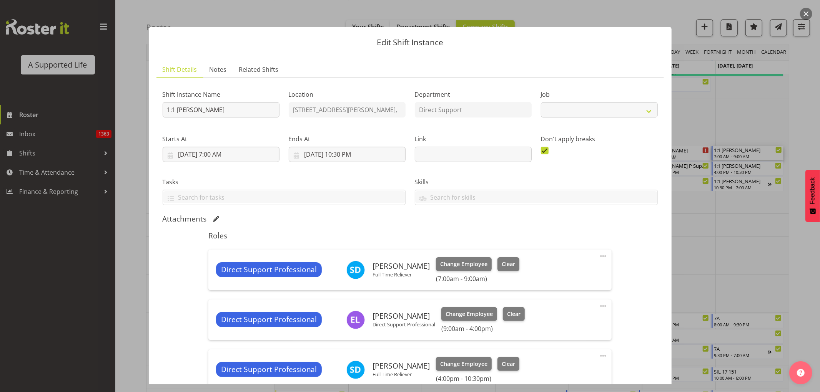
select select "4112"
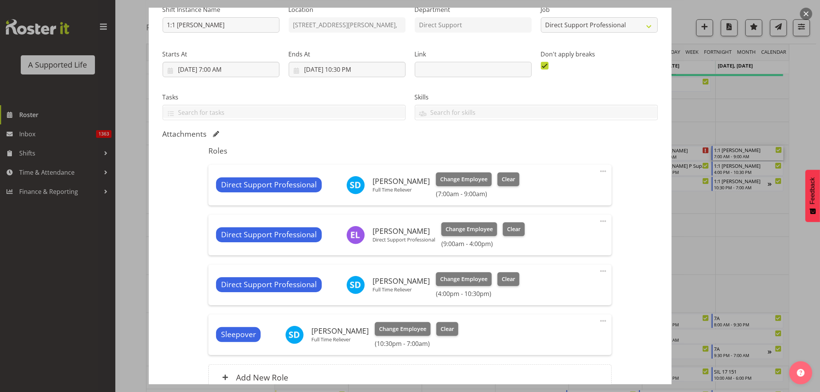
scroll to position [85, 0]
click at [507, 277] on span "Clear" at bounding box center [507, 279] width 13 height 8
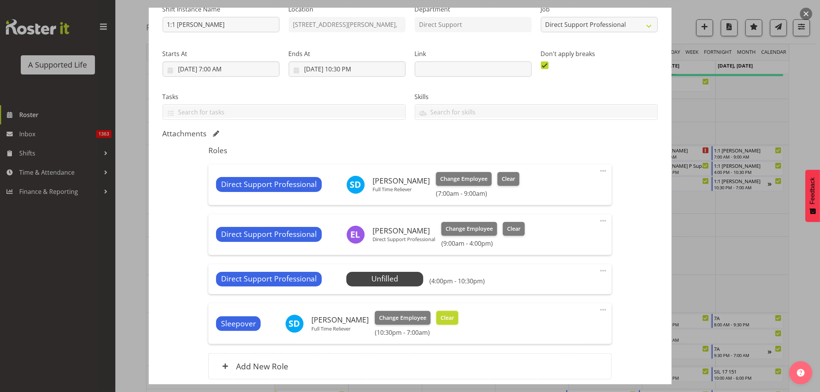
click at [444, 317] on span "Clear" at bounding box center [446, 318] width 13 height 8
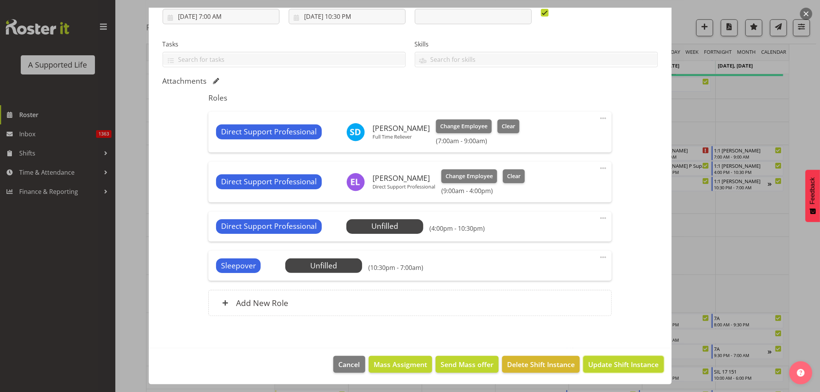
click at [639, 367] on span "Update Shift Instance" at bounding box center [623, 365] width 70 height 10
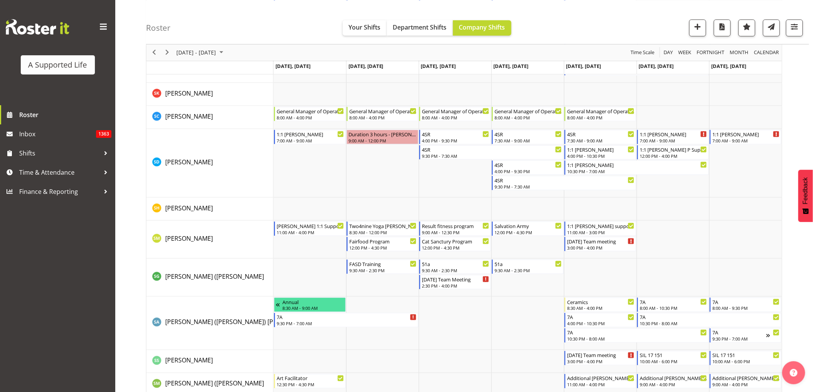
scroll to position [3974, 0]
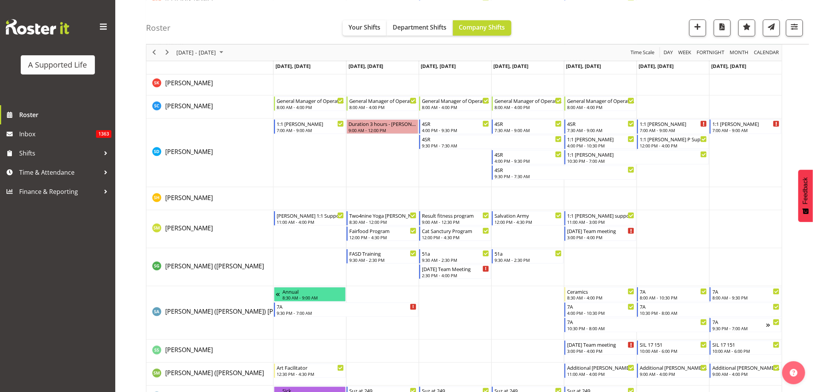
click at [766, 211] on td "Timeline Week of October 7, 2025" at bounding box center [745, 230] width 73 height 38
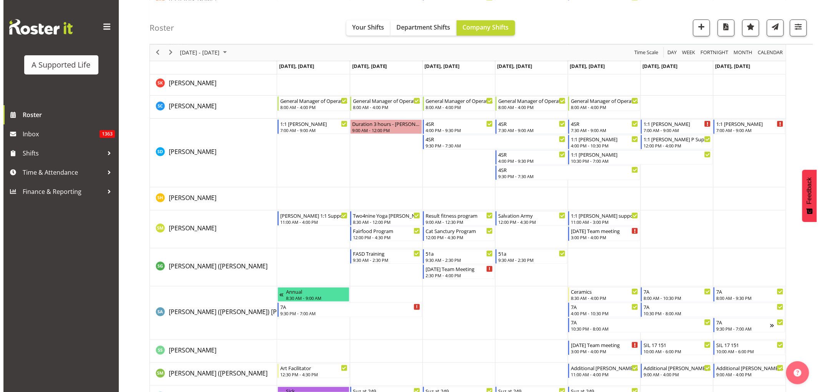
scroll to position [4076, 0]
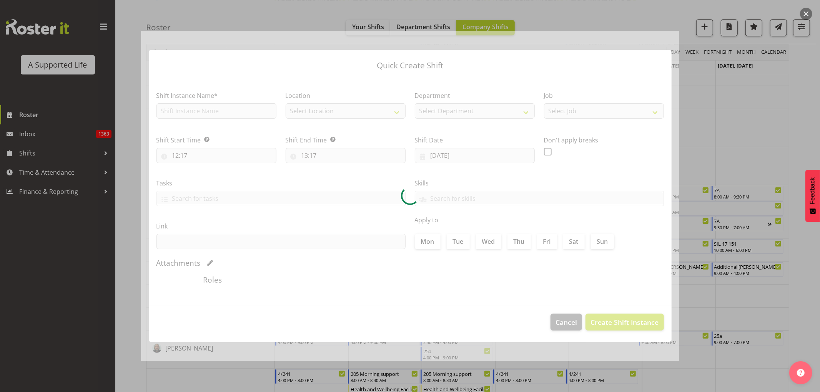
type input "[DATE]"
checkbox input "true"
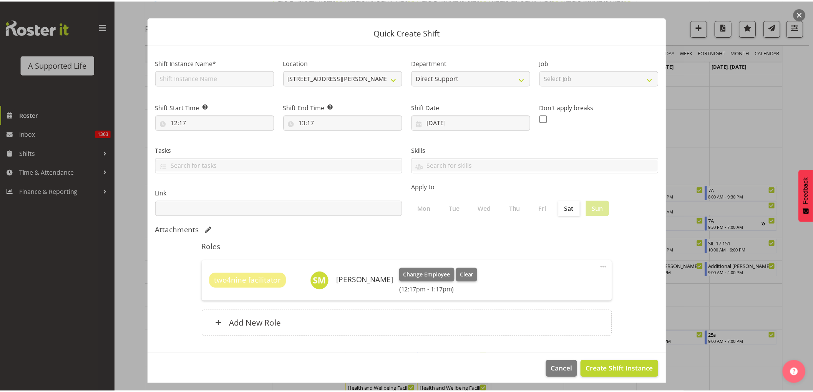
scroll to position [15, 0]
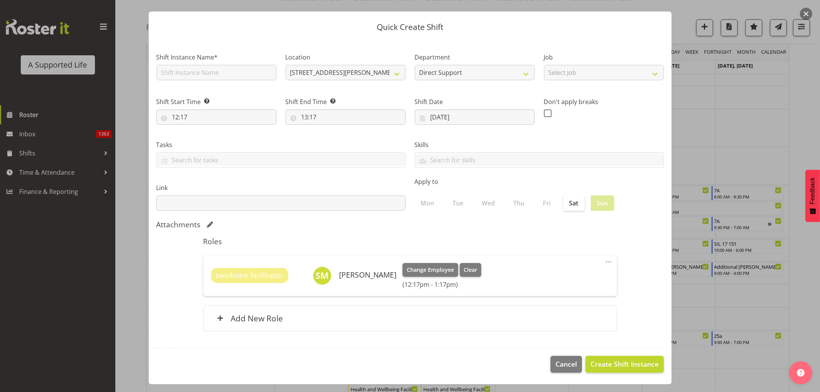
click at [782, 160] on div at bounding box center [410, 196] width 820 height 392
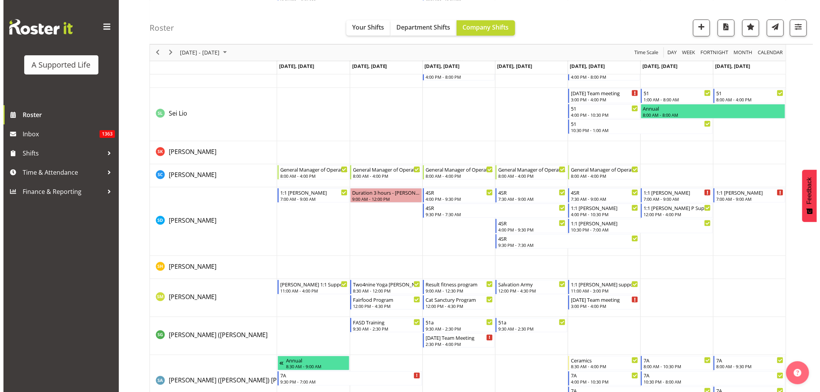
scroll to position [3905, 0]
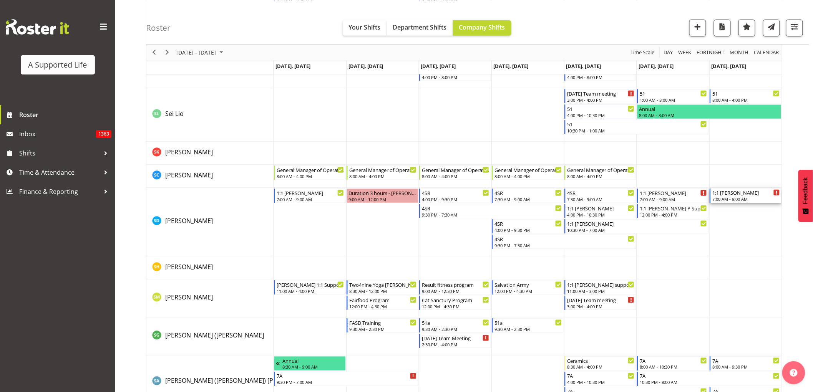
click at [751, 194] on div "1:1 [PERSON_NAME]" at bounding box center [746, 193] width 68 height 8
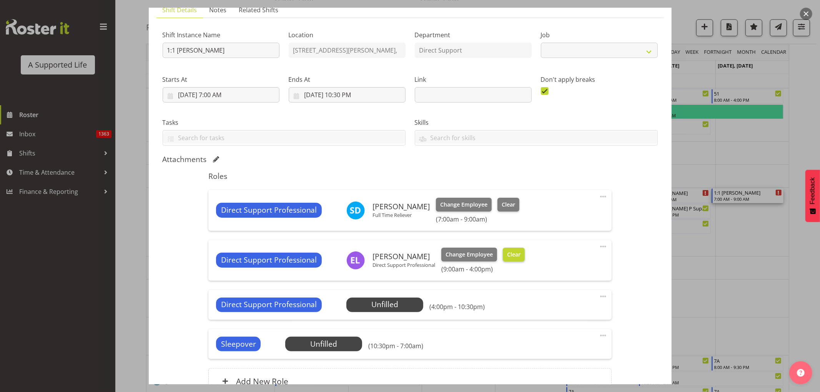
select select "4112"
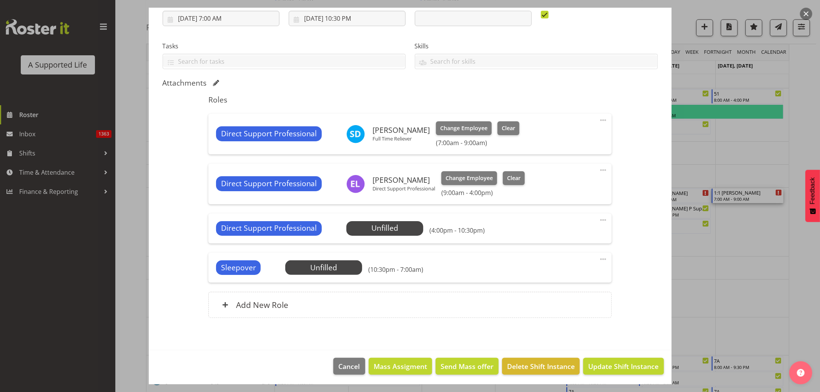
scroll to position [138, 0]
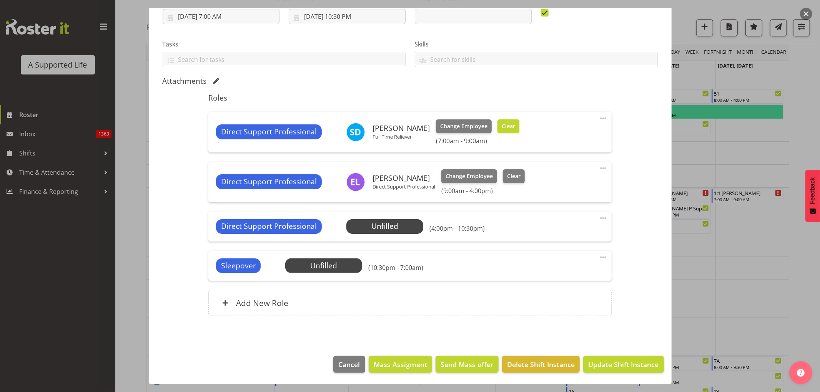
click at [503, 125] on span "Clear" at bounding box center [507, 126] width 13 height 8
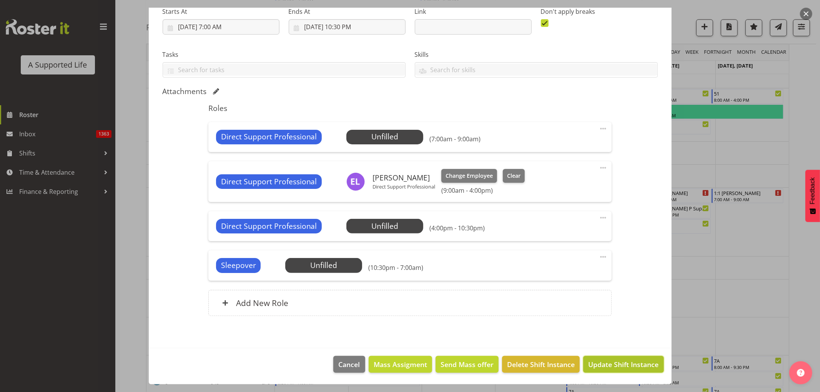
click at [628, 360] on span "Update Shift Instance" at bounding box center [623, 365] width 70 height 10
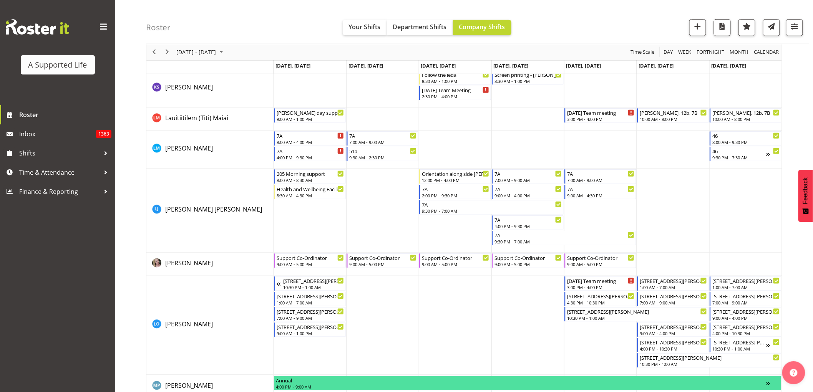
scroll to position [2667, 0]
